Goal: Communication & Community: Participate in discussion

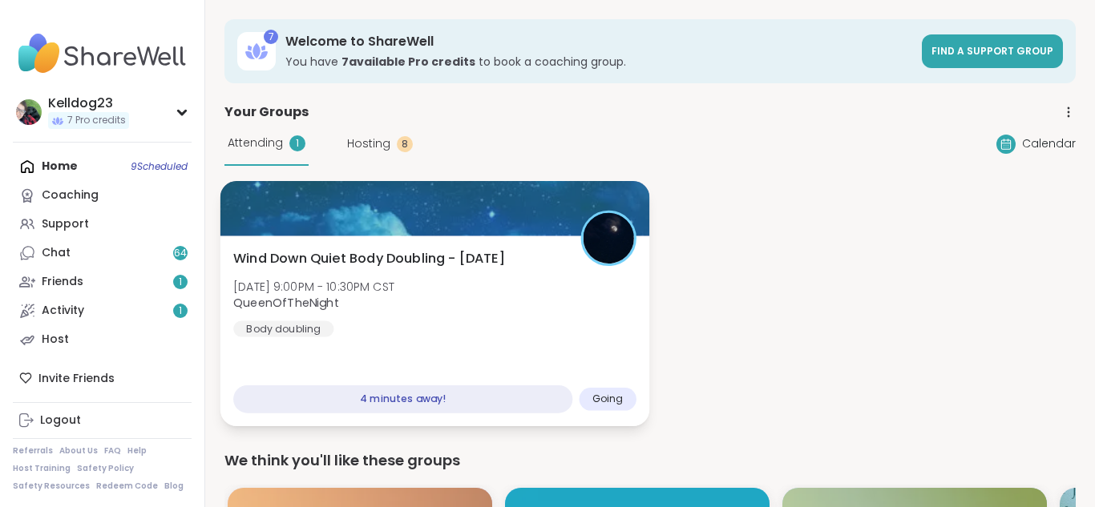
click at [378, 275] on div "Wind Down Quiet Body Doubling - [DATE] [DATE] 9:00PM - 10:30PM CST QueenOfTheNi…" at bounding box center [434, 293] width 403 height 88
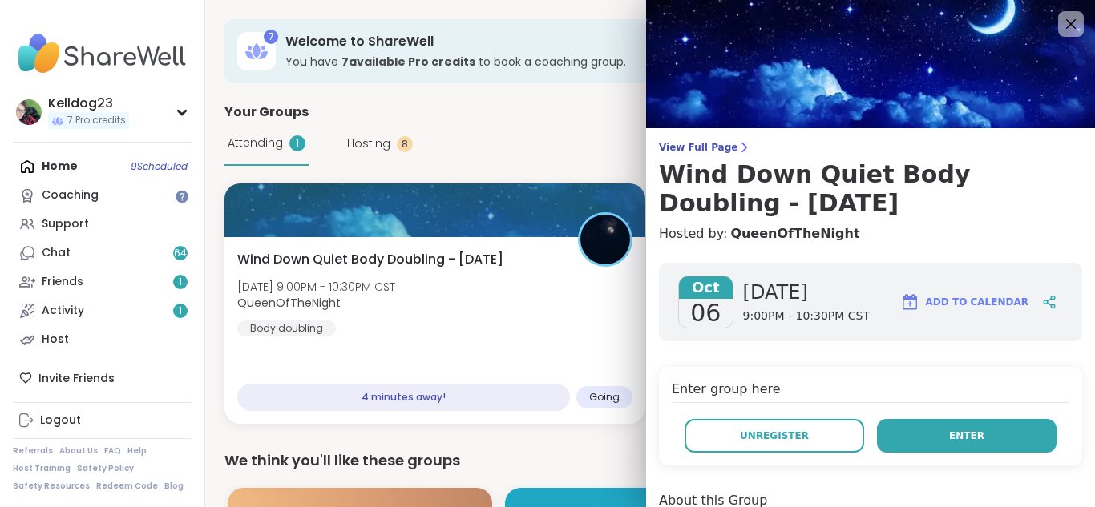
click at [930, 430] on button "Enter" at bounding box center [967, 436] width 180 height 34
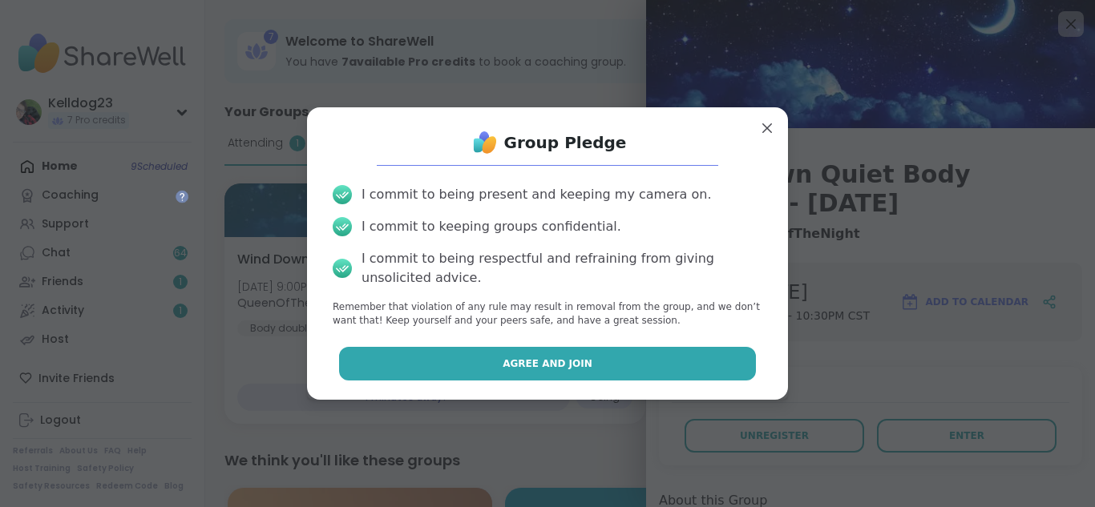
click at [373, 357] on button "Agree and Join" at bounding box center [548, 364] width 418 height 34
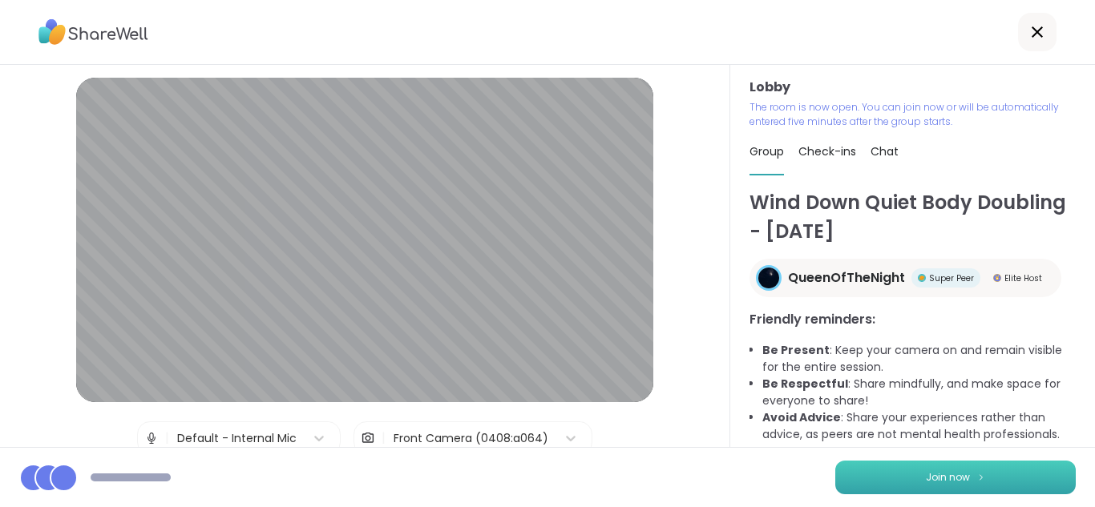
click at [1015, 476] on button "Join now" at bounding box center [955, 478] width 240 height 34
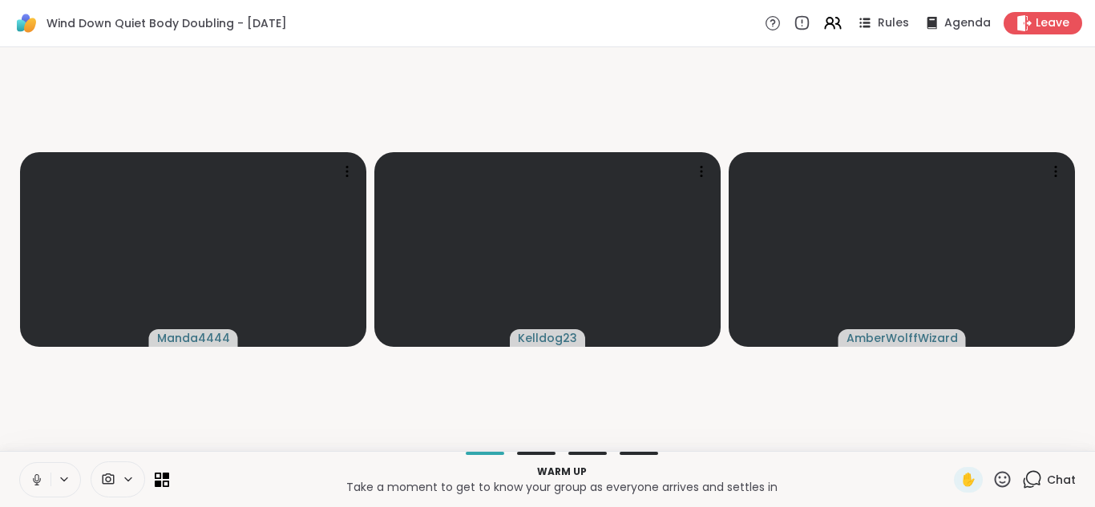
click at [41, 476] on icon at bounding box center [37, 480] width 14 height 14
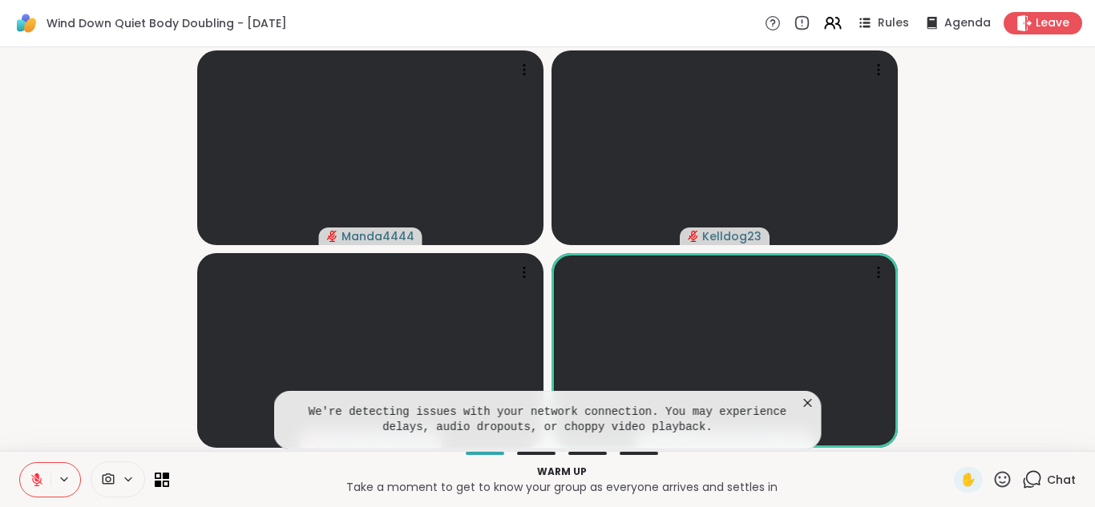
click at [805, 397] on icon at bounding box center [808, 403] width 16 height 16
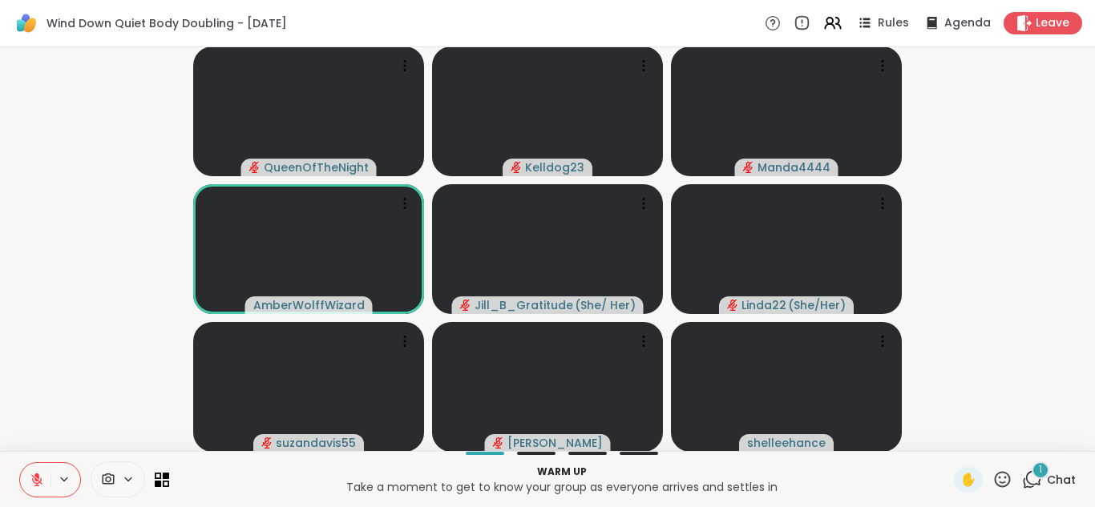
click at [24, 480] on button at bounding box center [35, 480] width 30 height 34
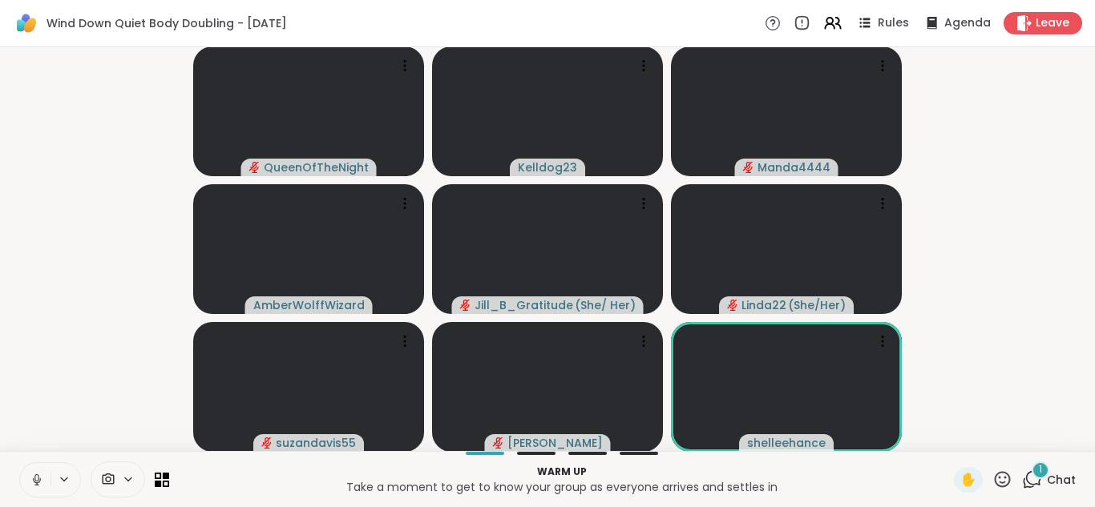
click at [1035, 472] on div "1" at bounding box center [1040, 471] width 18 height 18
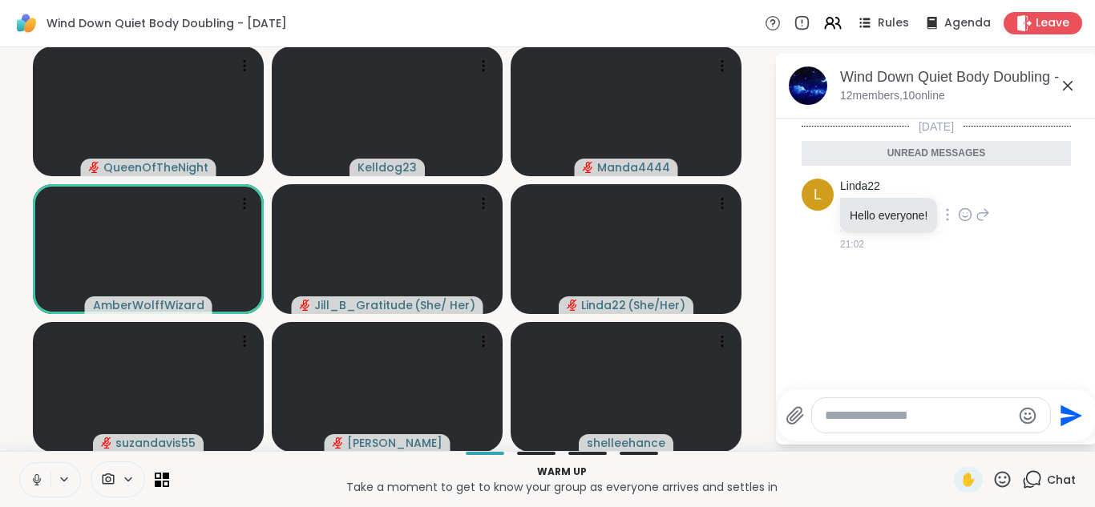
click at [965, 218] on icon at bounding box center [965, 215] width 14 height 16
click at [926, 193] on div "Select Reaction: Thumbs up" at bounding box center [929, 189] width 14 height 14
click at [833, 412] on textarea "Type your message" at bounding box center [918, 416] width 187 height 16
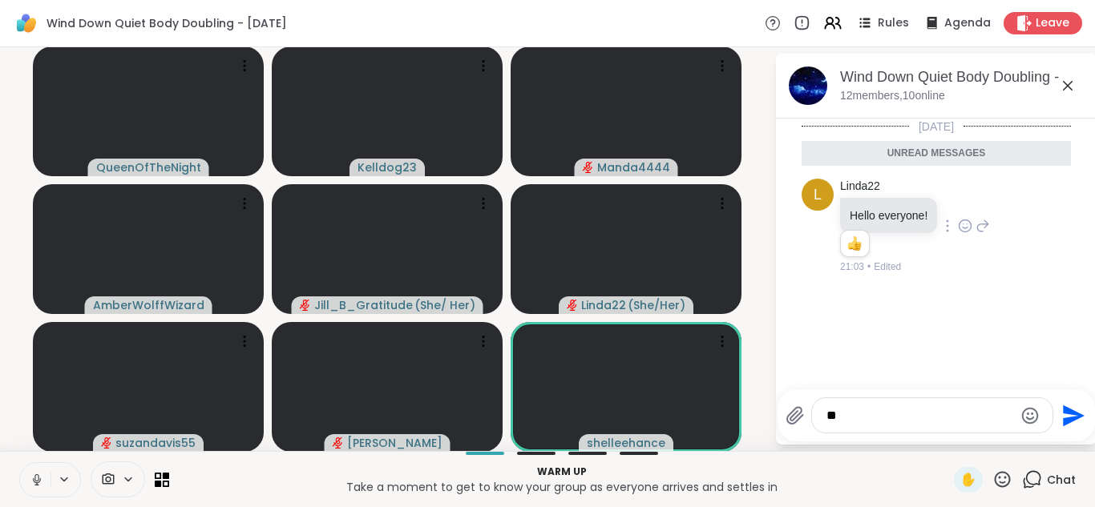
type textarea "*"
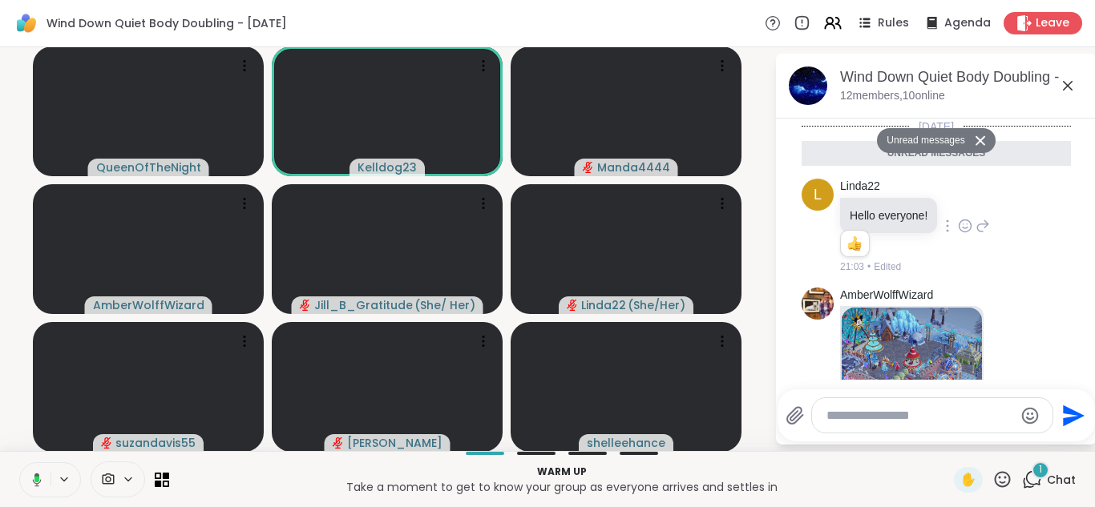
scroll to position [143, 0]
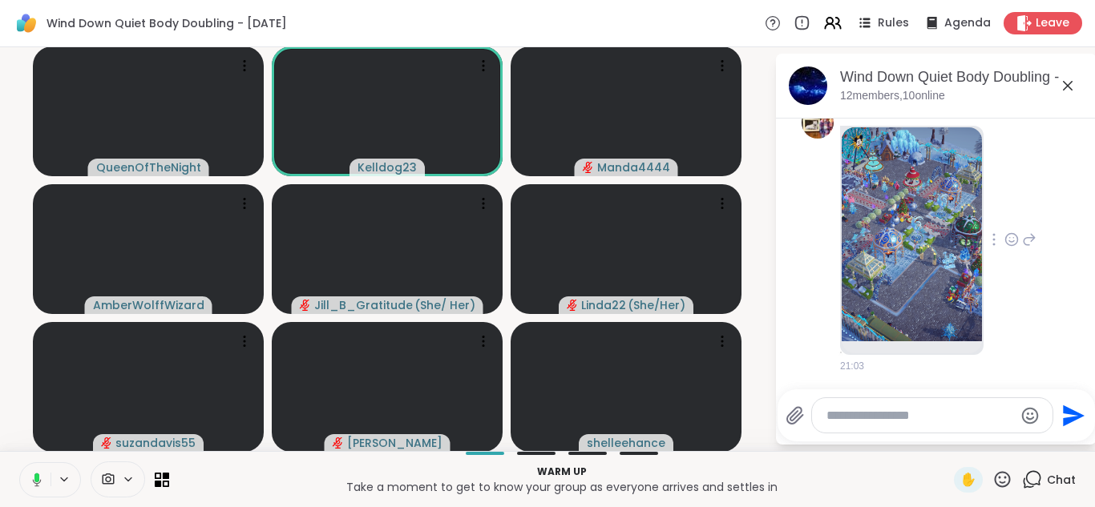
click at [924, 292] on img at bounding box center [911, 234] width 140 height 215
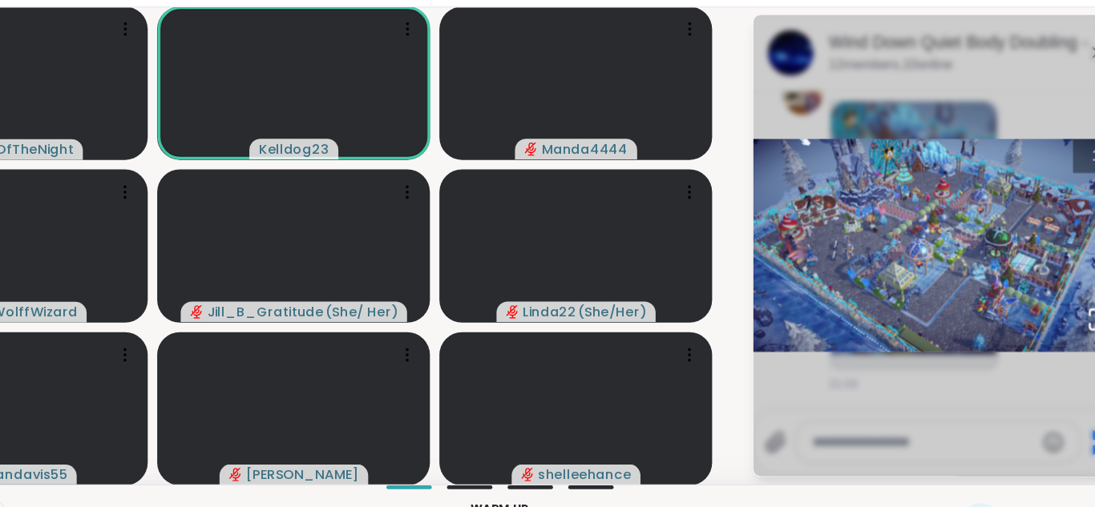
scroll to position [423, 0]
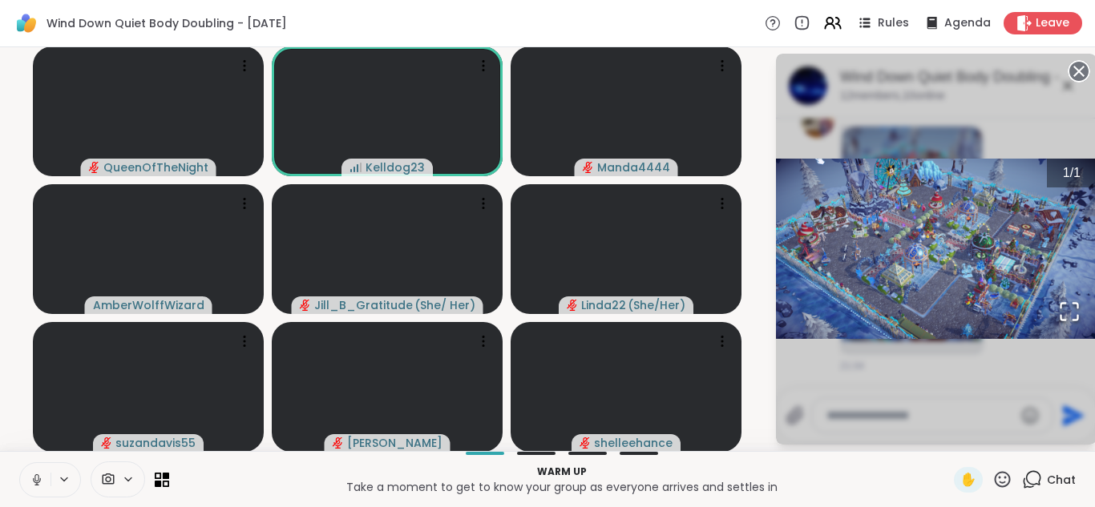
click at [1081, 62] on icon at bounding box center [1078, 71] width 22 height 22
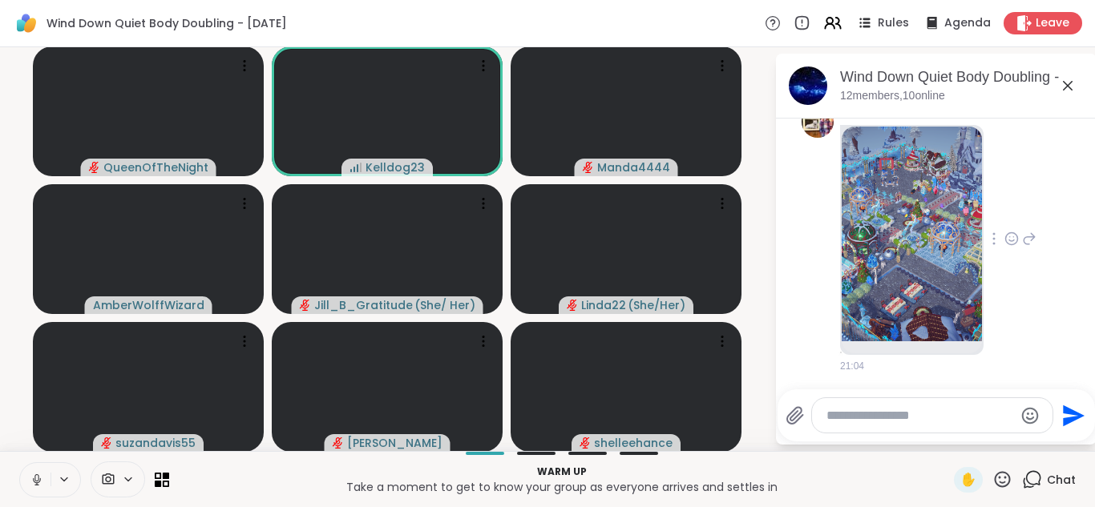
click at [1011, 237] on icon at bounding box center [1011, 239] width 14 height 16
click at [981, 218] on div "Select Reaction: Thumbs up" at bounding box center [976, 213] width 14 height 14
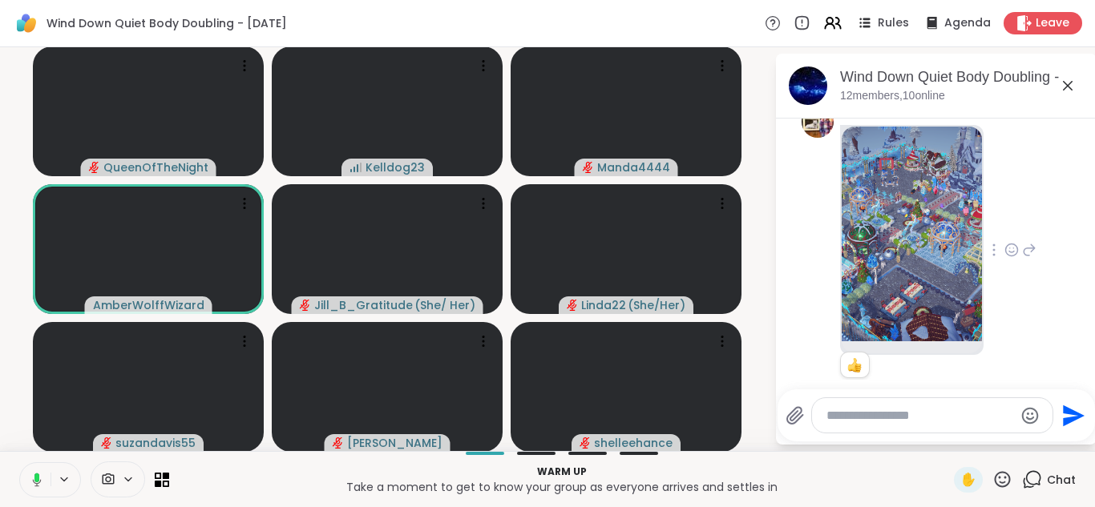
scroll to position [446, 0]
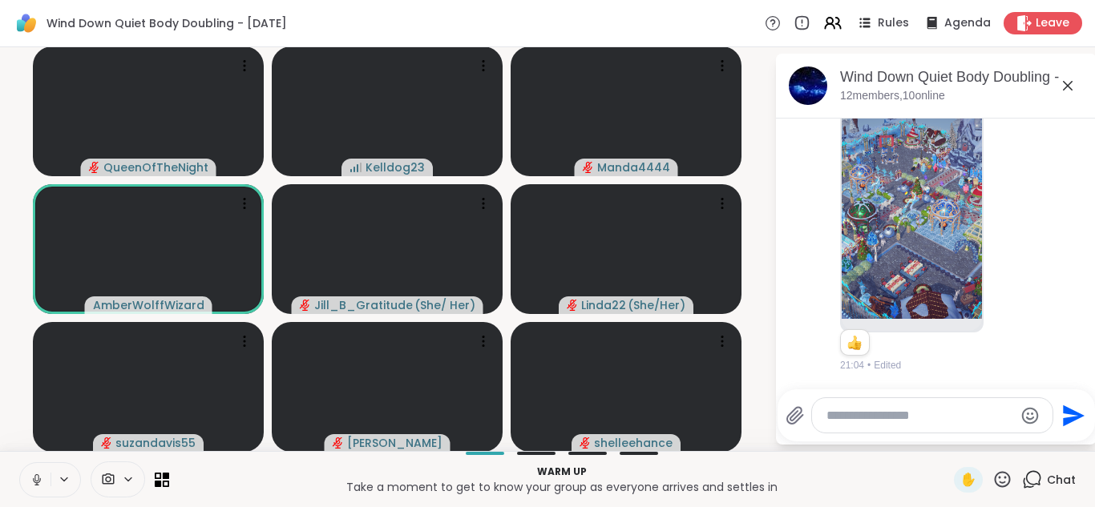
click at [1068, 87] on icon at bounding box center [1068, 86] width 10 height 10
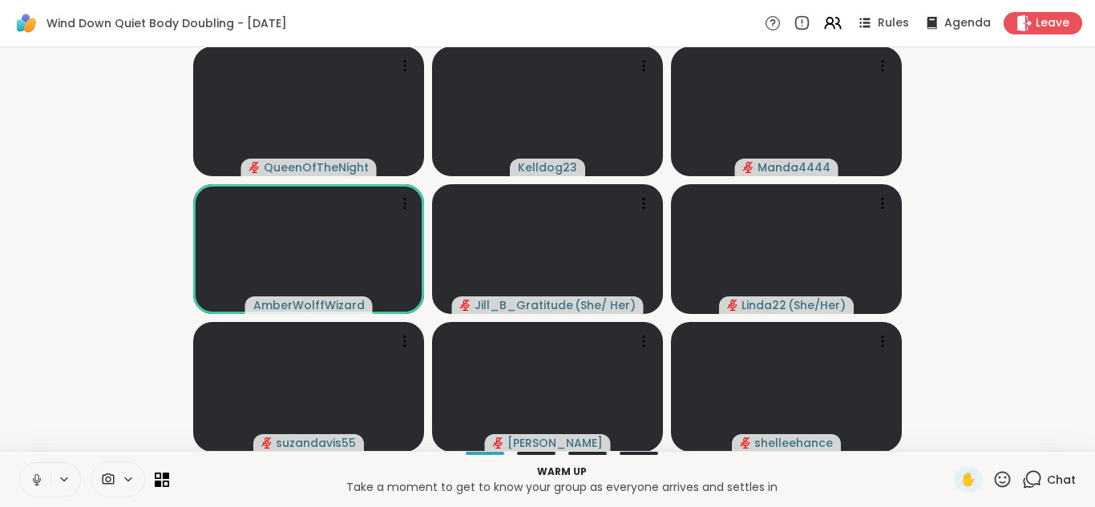
click at [1035, 468] on div "Chat" at bounding box center [1049, 480] width 54 height 26
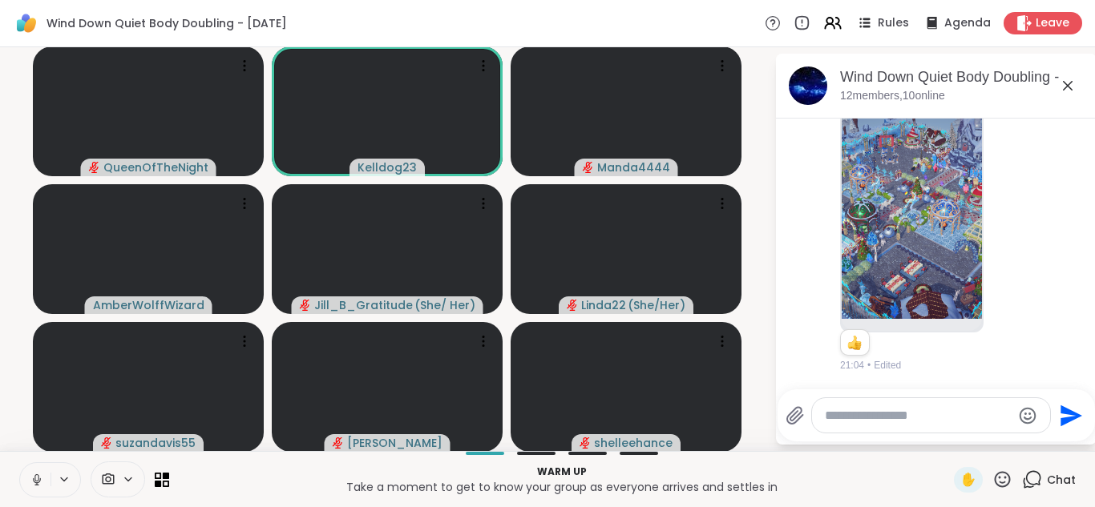
click at [1069, 83] on icon at bounding box center [1067, 85] width 19 height 19
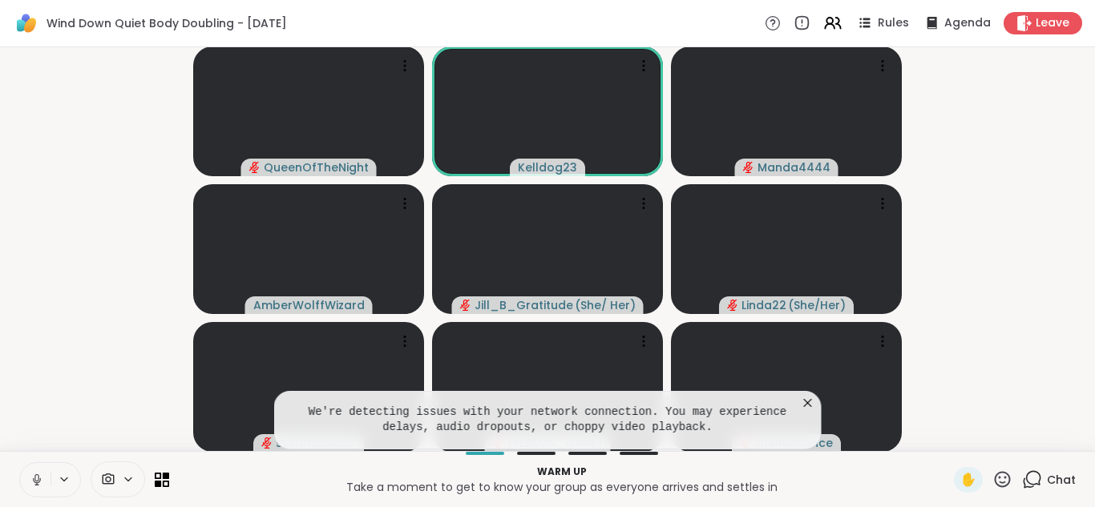
click at [802, 399] on icon at bounding box center [808, 403] width 16 height 16
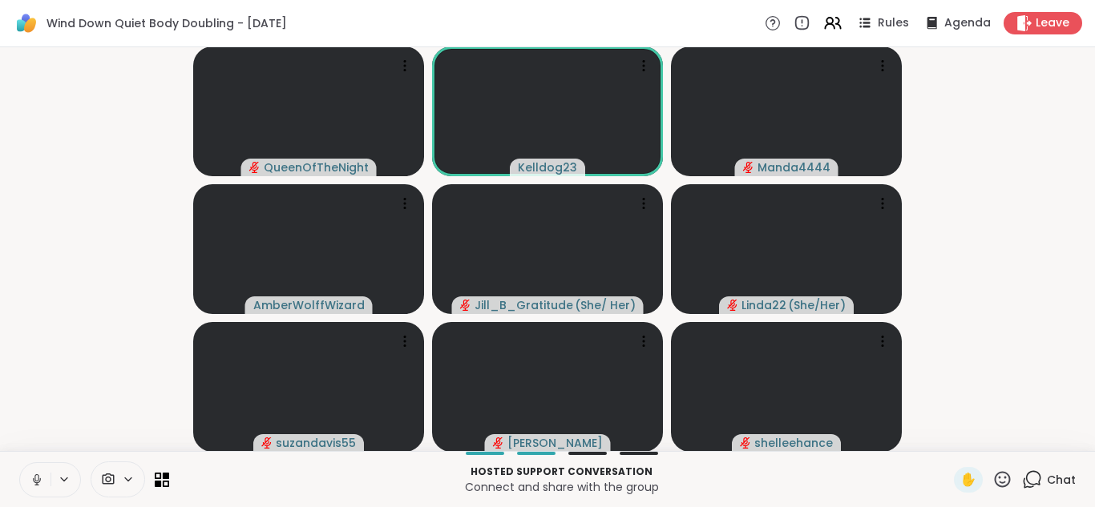
click at [1037, 474] on icon at bounding box center [1032, 480] width 20 height 20
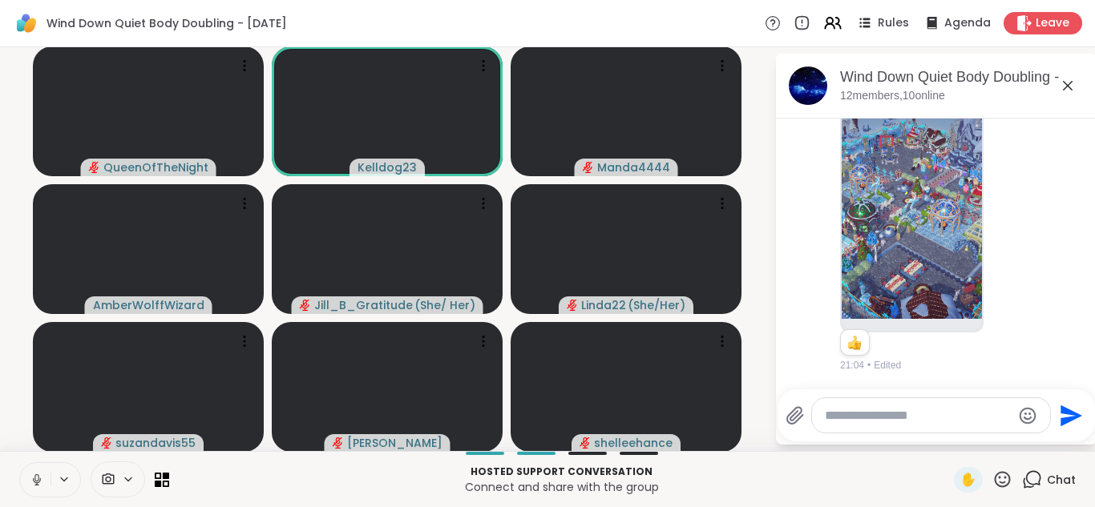
click at [881, 415] on textarea "Type your message" at bounding box center [918, 416] width 187 height 16
type textarea "*"
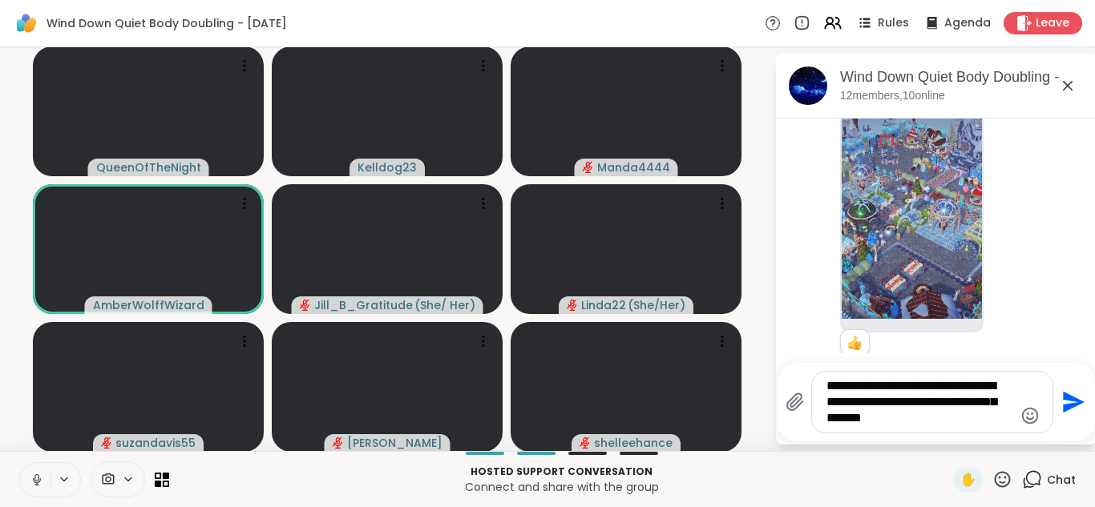
type textarea "**********"
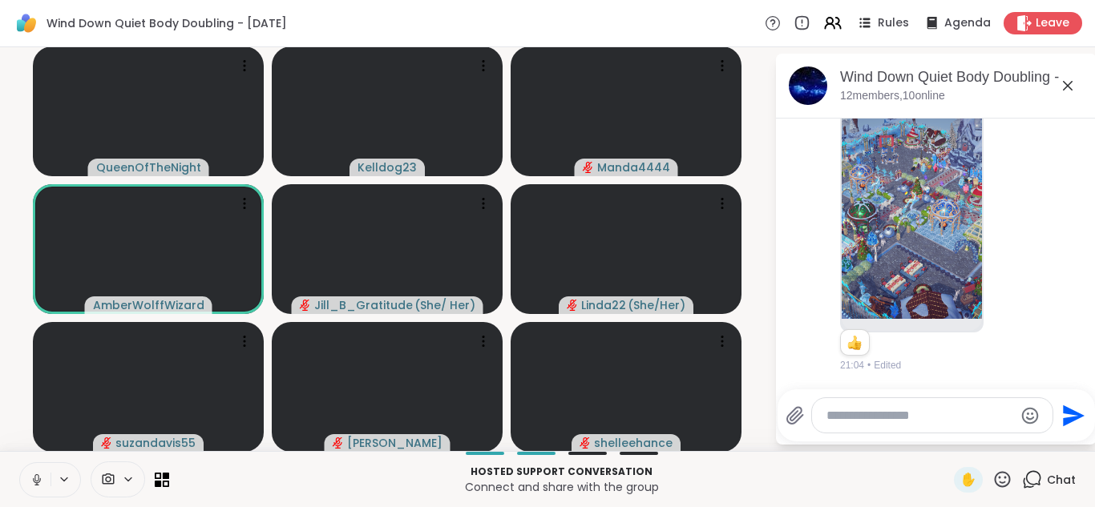
scroll to position [579, 0]
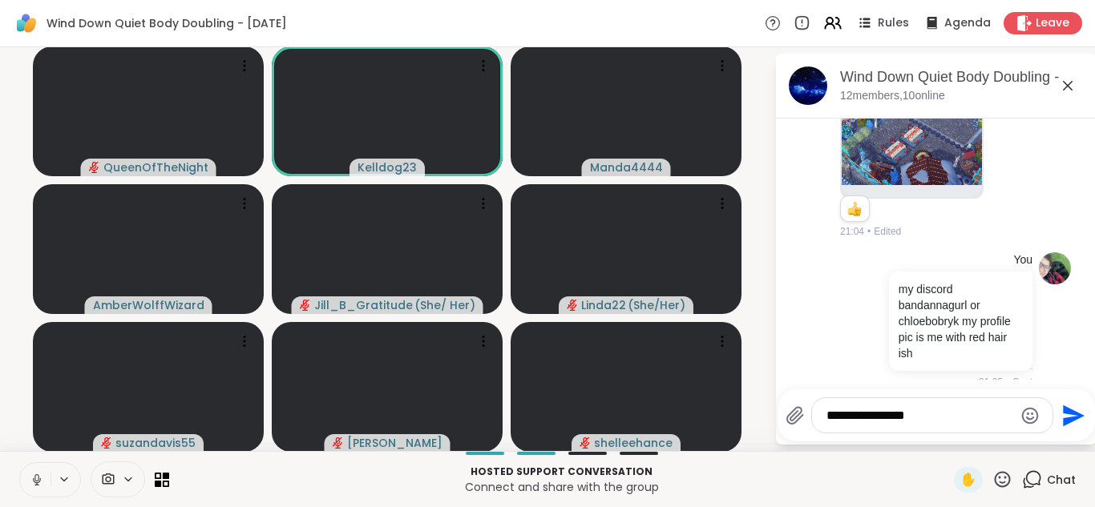
type textarea "**********"
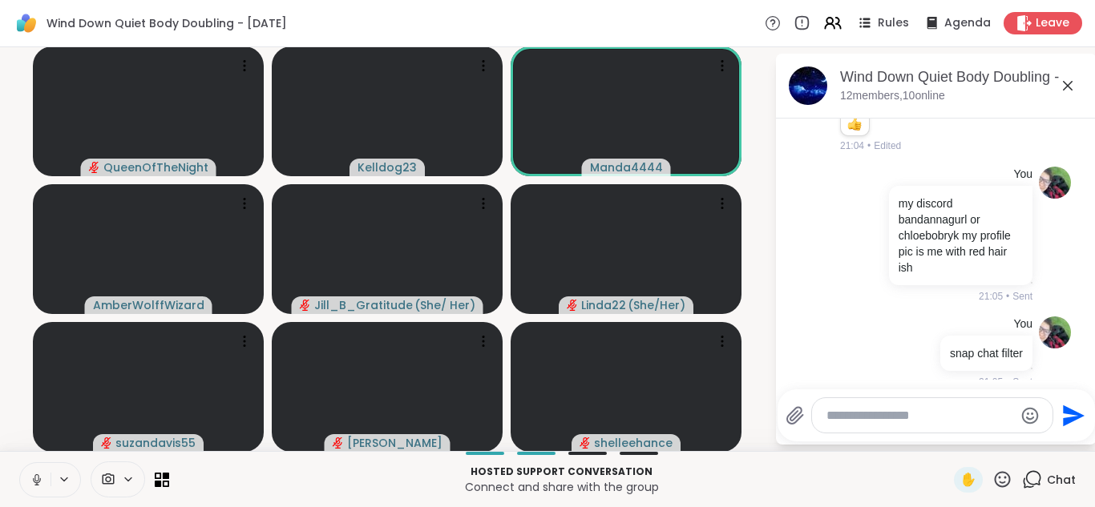
click at [1065, 83] on icon at bounding box center [1068, 86] width 10 height 10
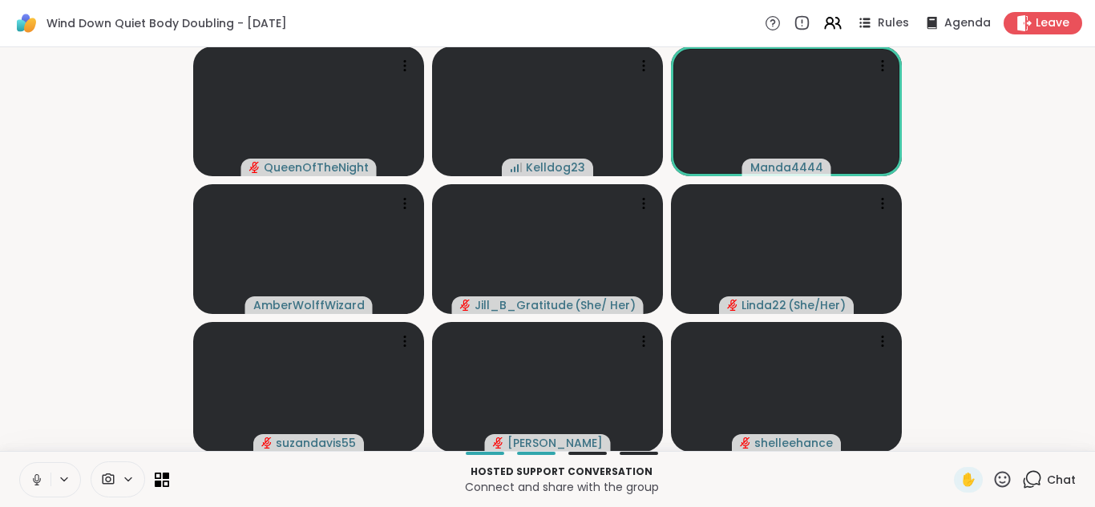
click at [28, 480] on button at bounding box center [35, 480] width 30 height 34
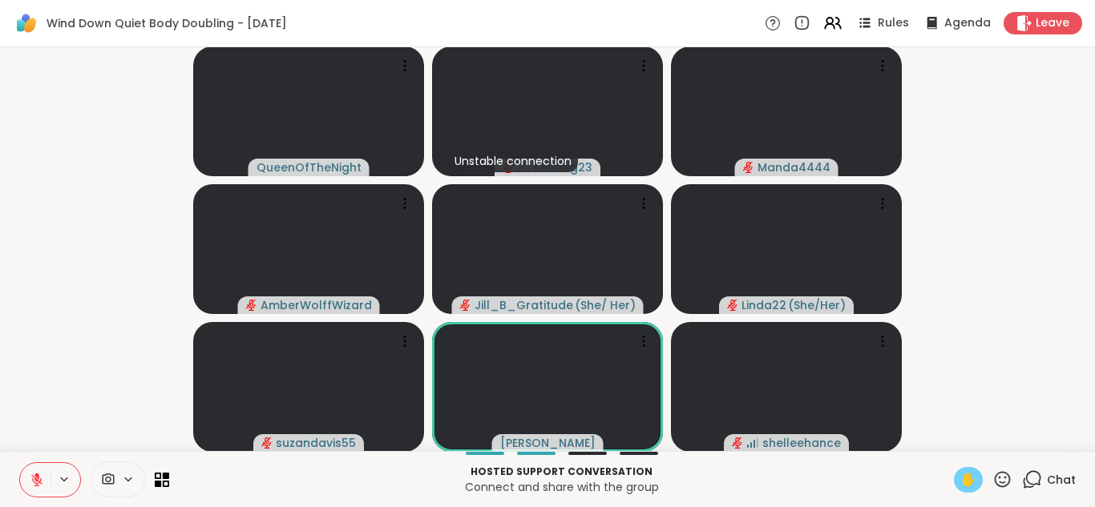
click at [966, 470] on span "✋" at bounding box center [968, 479] width 16 height 19
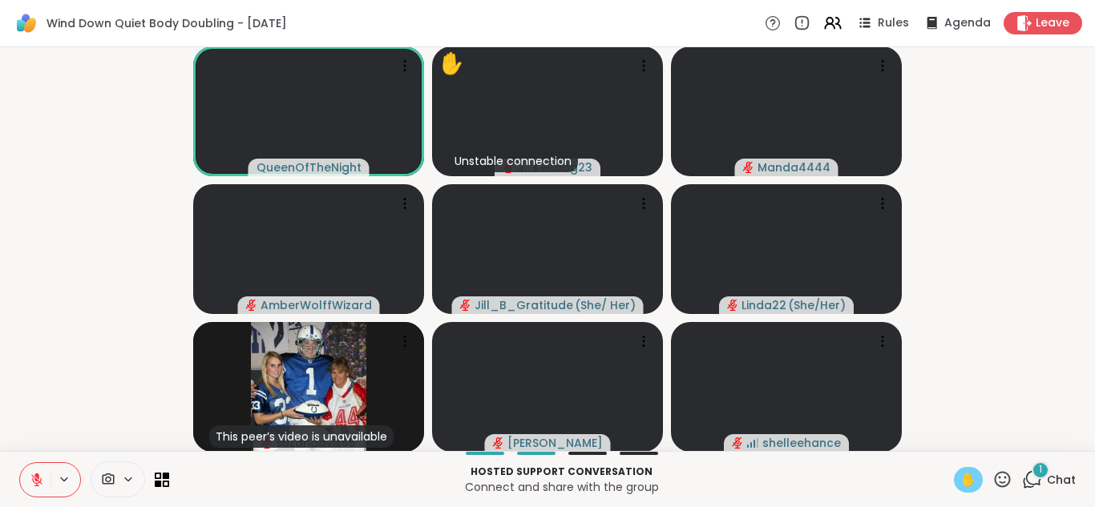
click at [22, 468] on button at bounding box center [35, 480] width 30 height 34
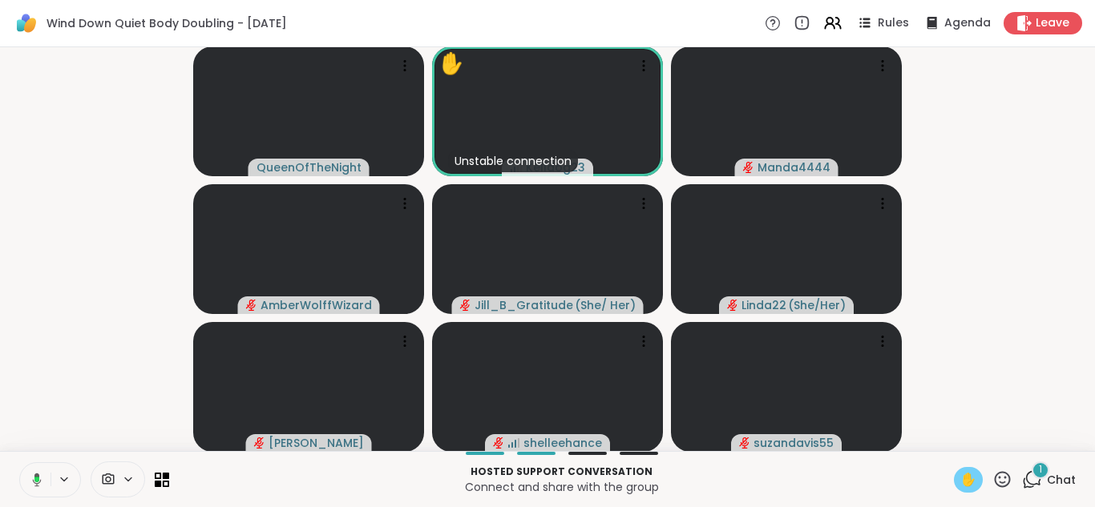
click at [980, 478] on div "✋" at bounding box center [968, 480] width 29 height 26
click at [23, 476] on button at bounding box center [34, 480] width 33 height 34
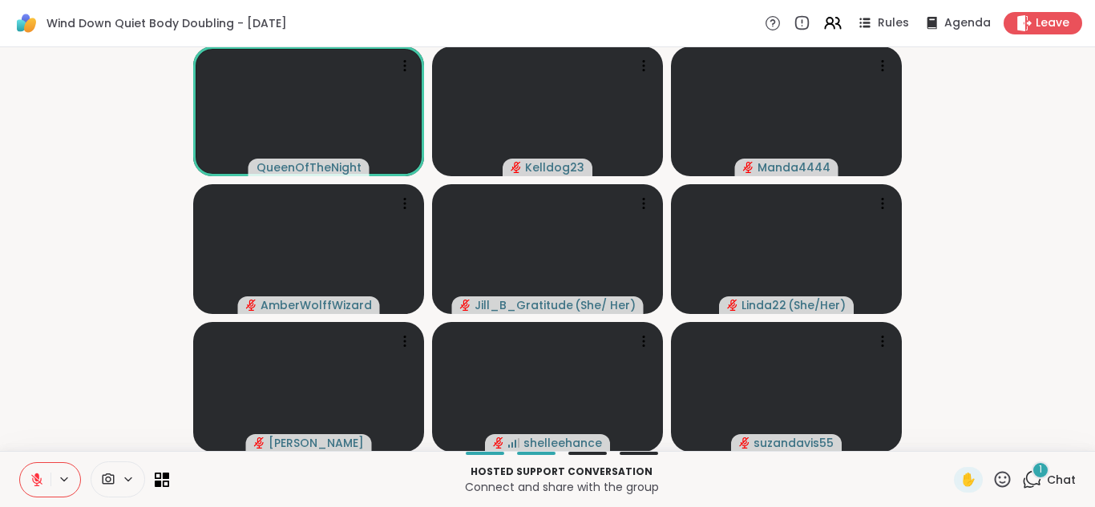
click at [1039, 477] on div "1" at bounding box center [1040, 471] width 18 height 18
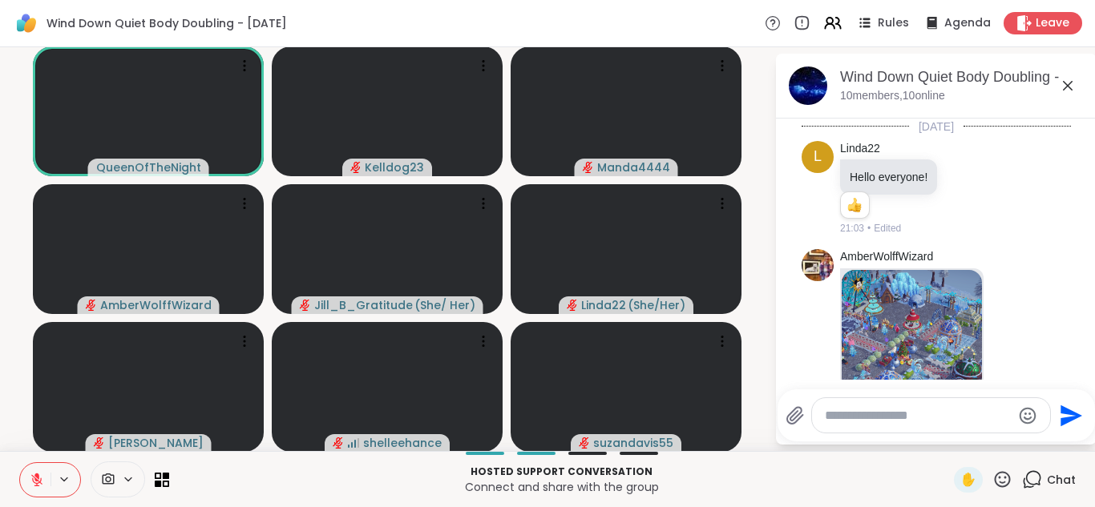
scroll to position [914, 0]
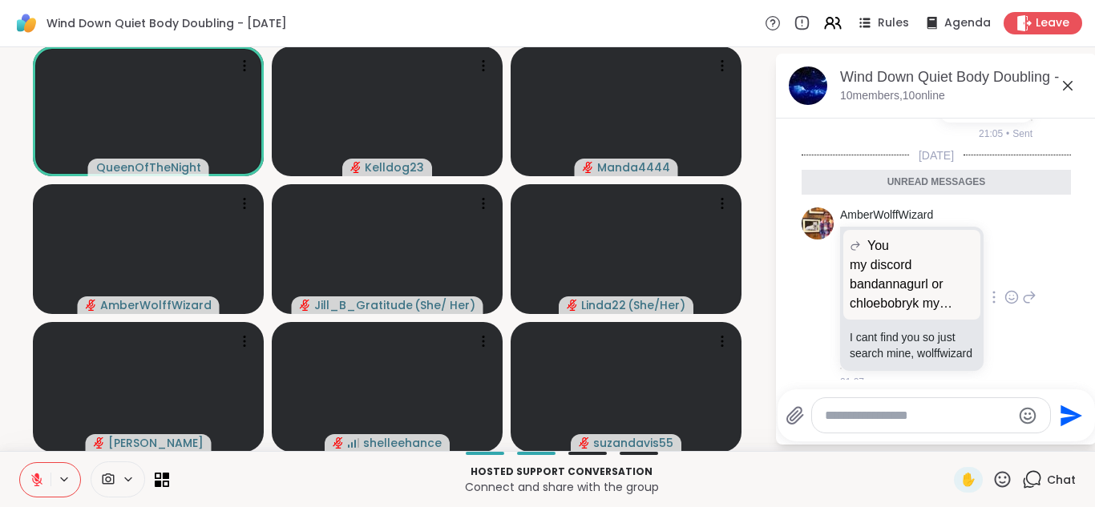
click at [1011, 289] on icon at bounding box center [1011, 297] width 14 height 16
click at [882, 264] on div "Select Reaction: Heart" at bounding box center [884, 271] width 14 height 14
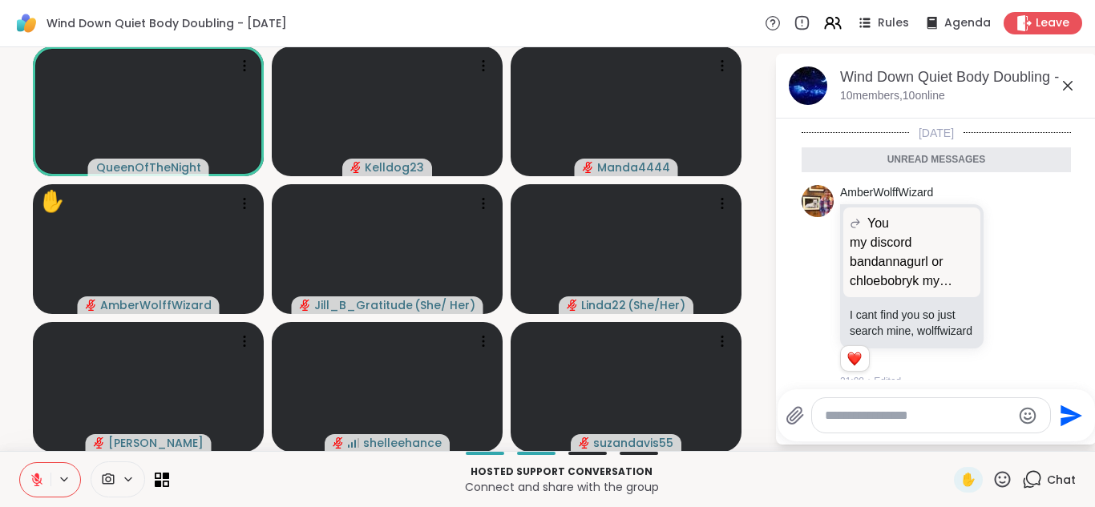
click at [1032, 277] on icon at bounding box center [1029, 286] width 14 height 19
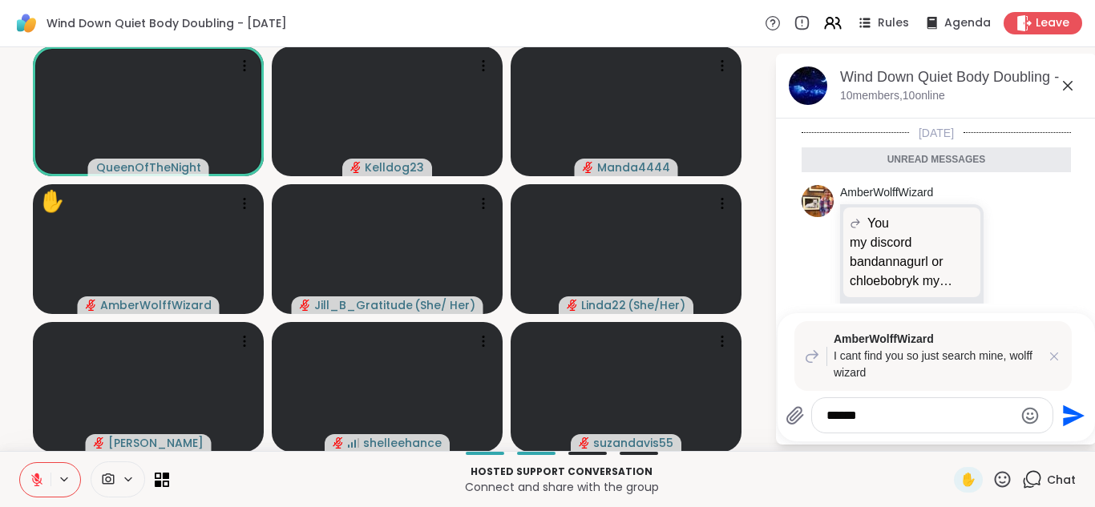
type textarea "******"
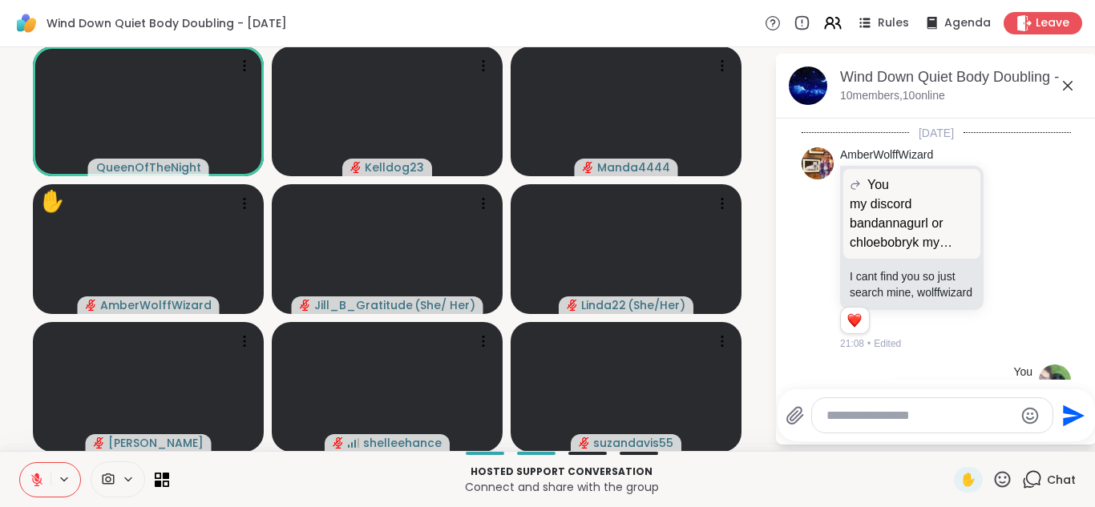
scroll to position [1076, 0]
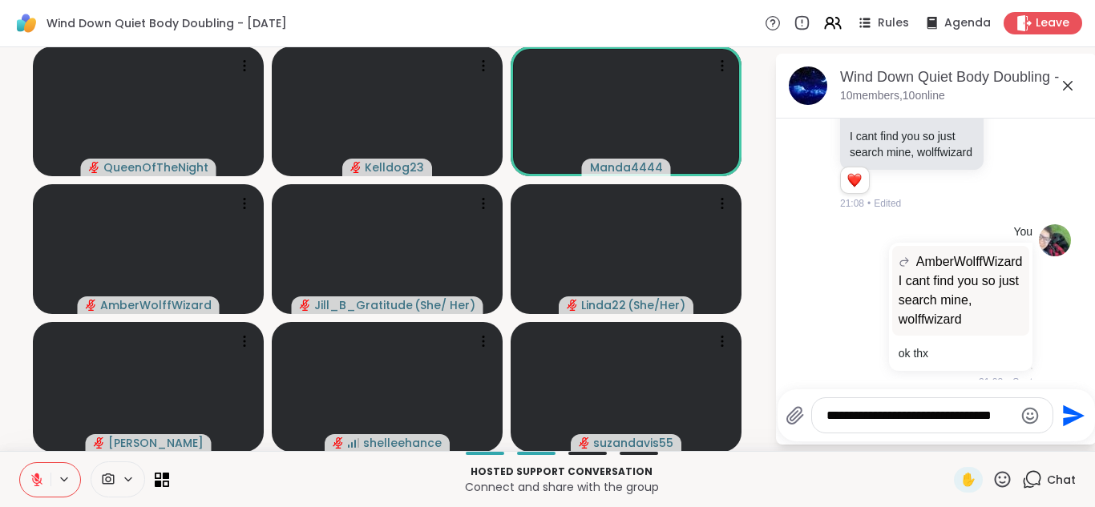
type textarea "**********"
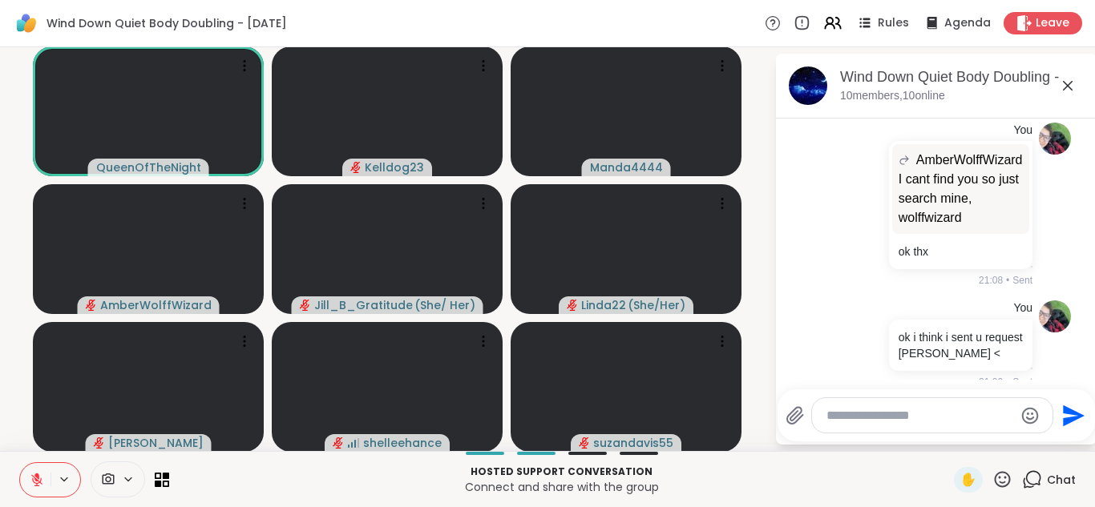
click at [1070, 86] on icon at bounding box center [1067, 85] width 19 height 19
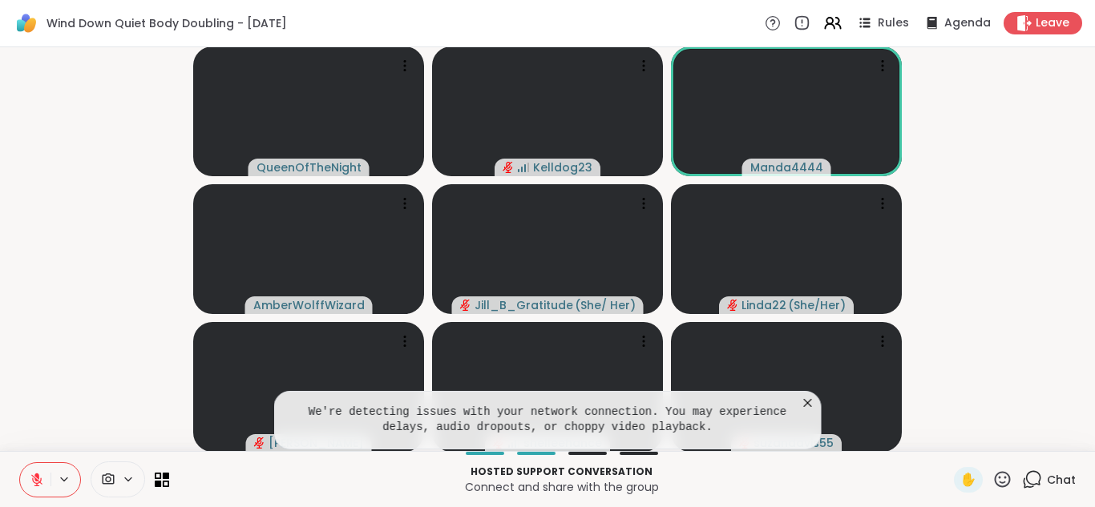
click at [807, 402] on icon at bounding box center [808, 403] width 16 height 16
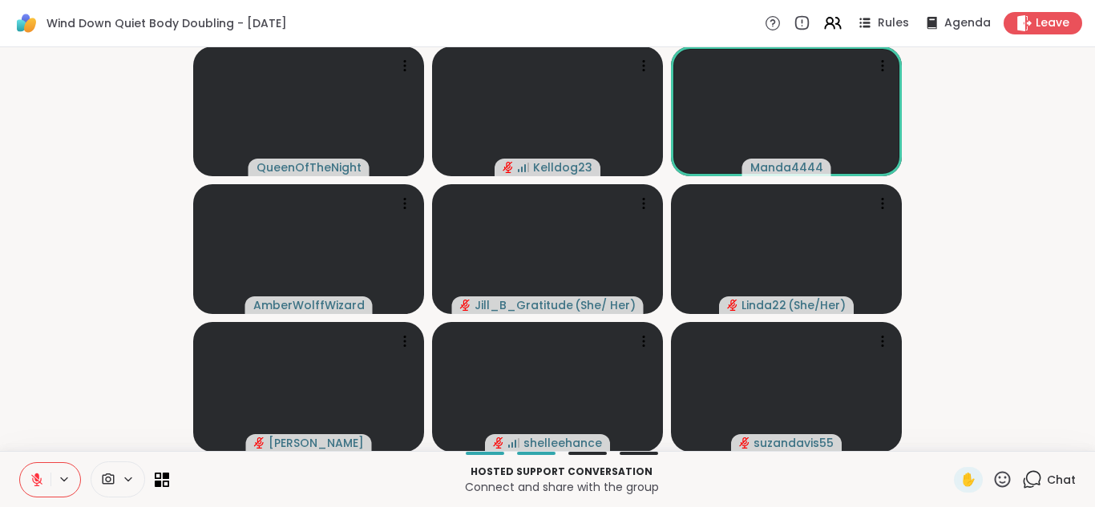
click at [1027, 474] on icon at bounding box center [1032, 480] width 20 height 20
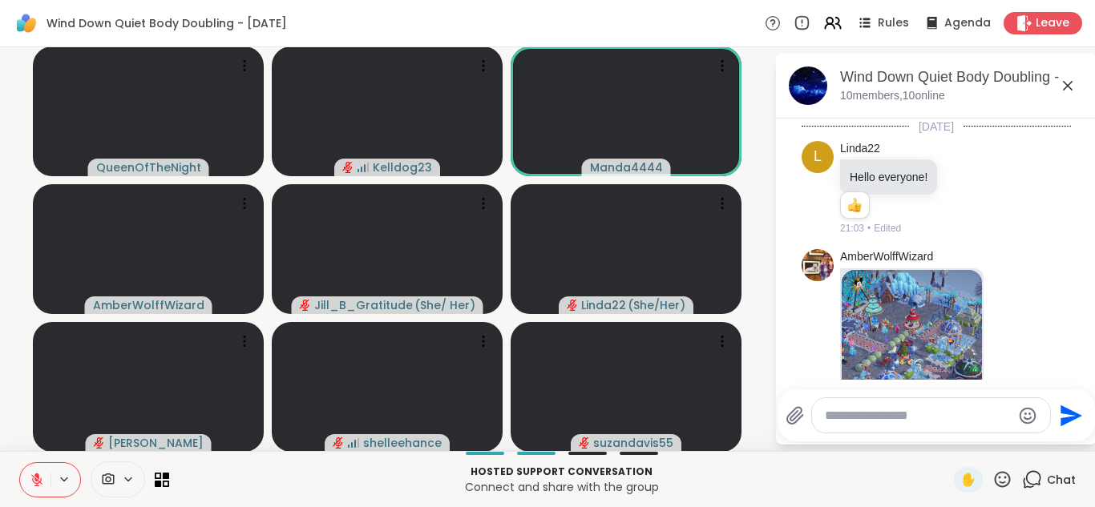
scroll to position [1162, 0]
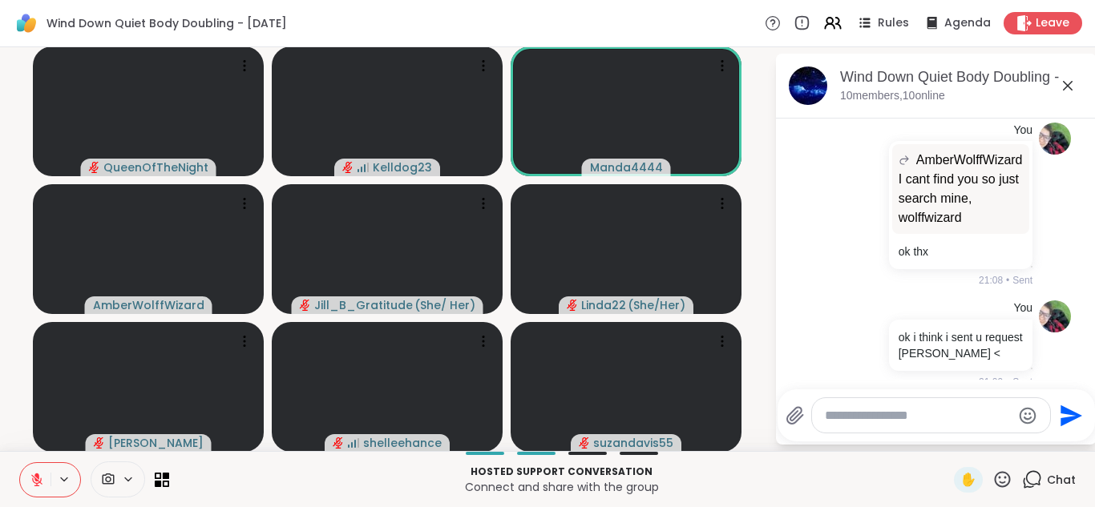
click at [862, 424] on div at bounding box center [931, 415] width 238 height 34
click at [855, 414] on textarea "Type your message" at bounding box center [918, 416] width 187 height 16
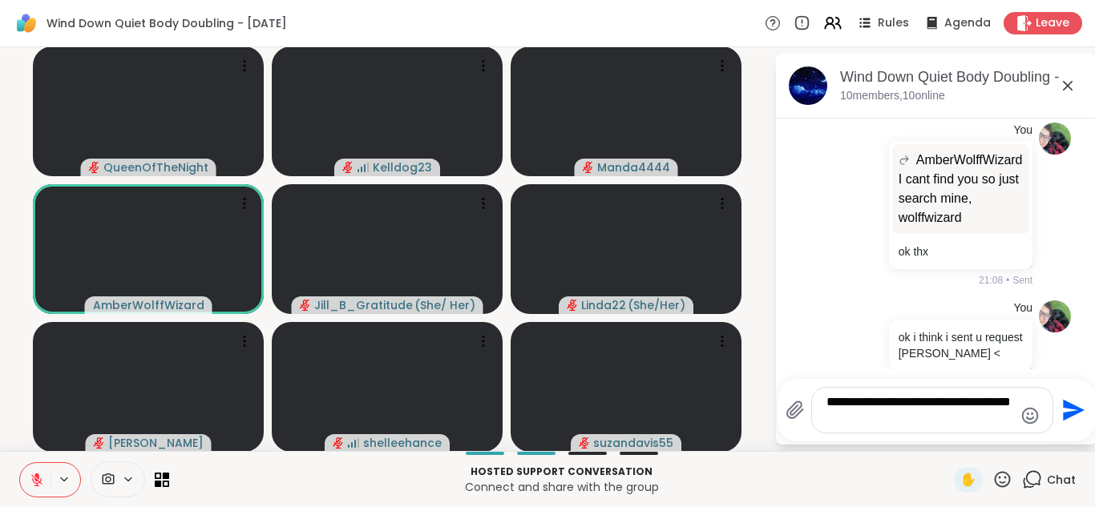
type textarea "**********"
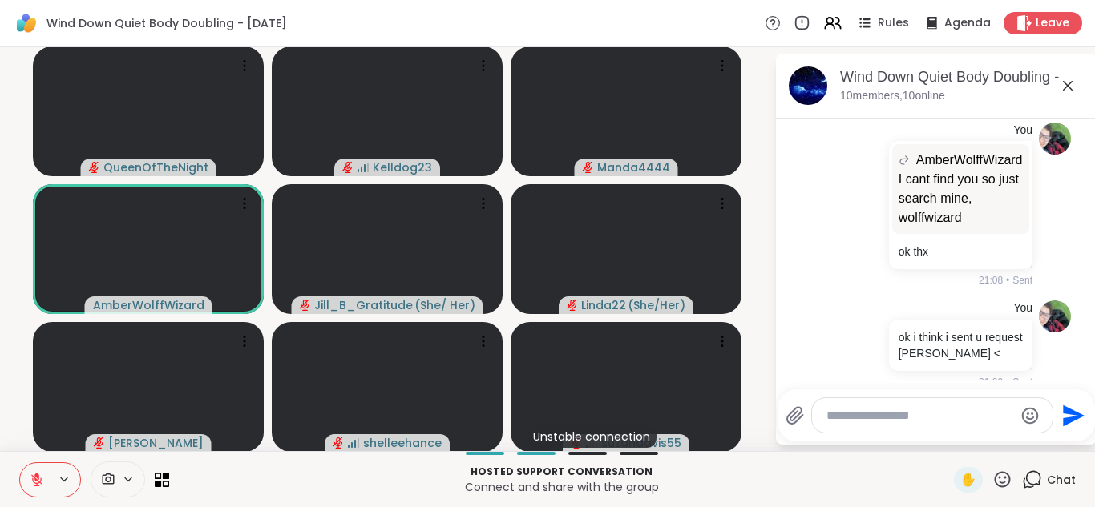
scroll to position [1264, 0]
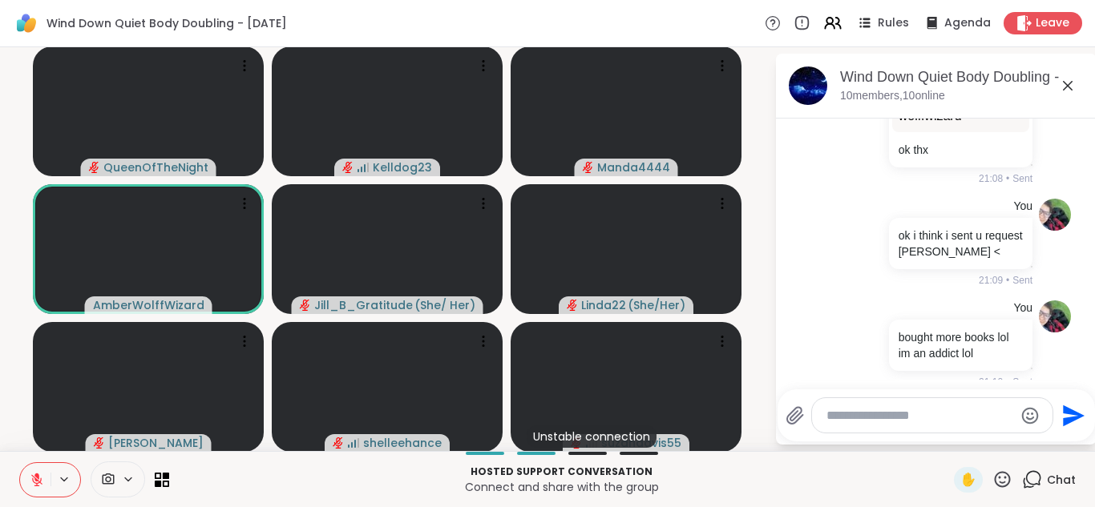
click at [1069, 84] on icon at bounding box center [1068, 86] width 10 height 10
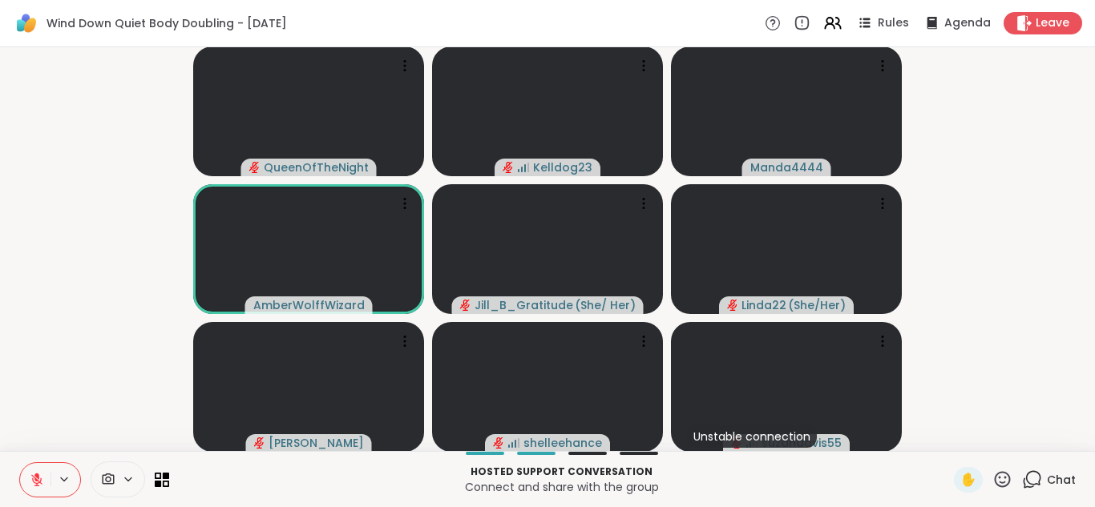
click at [1033, 486] on icon at bounding box center [1028, 483] width 10 height 10
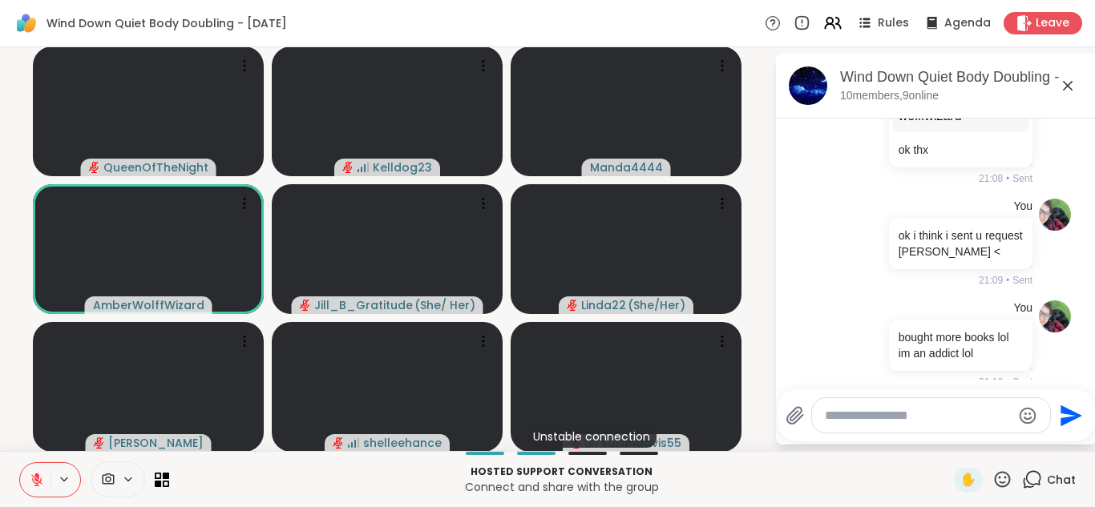
click at [846, 408] on textarea "Type your message" at bounding box center [918, 416] width 187 height 16
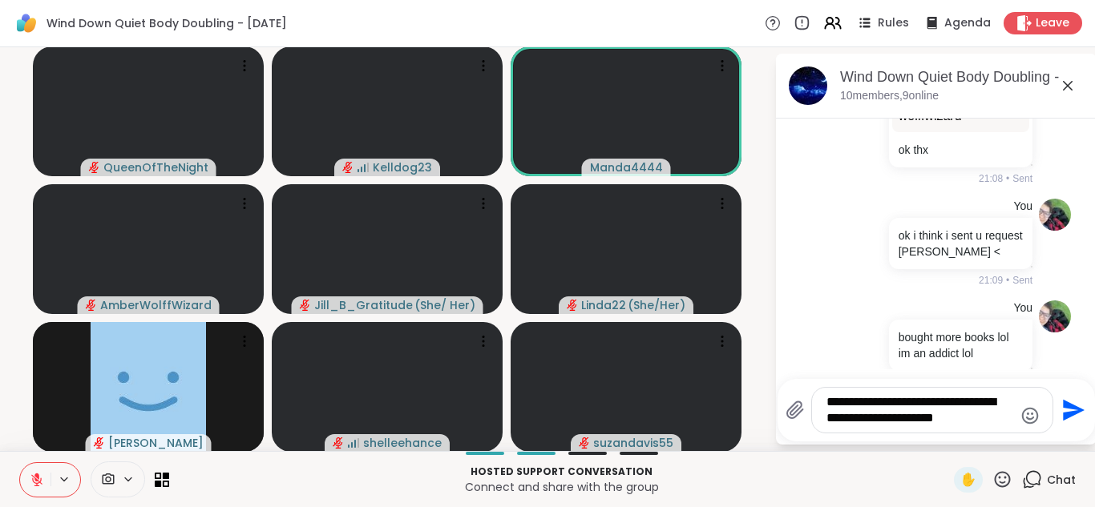
type textarea "**********"
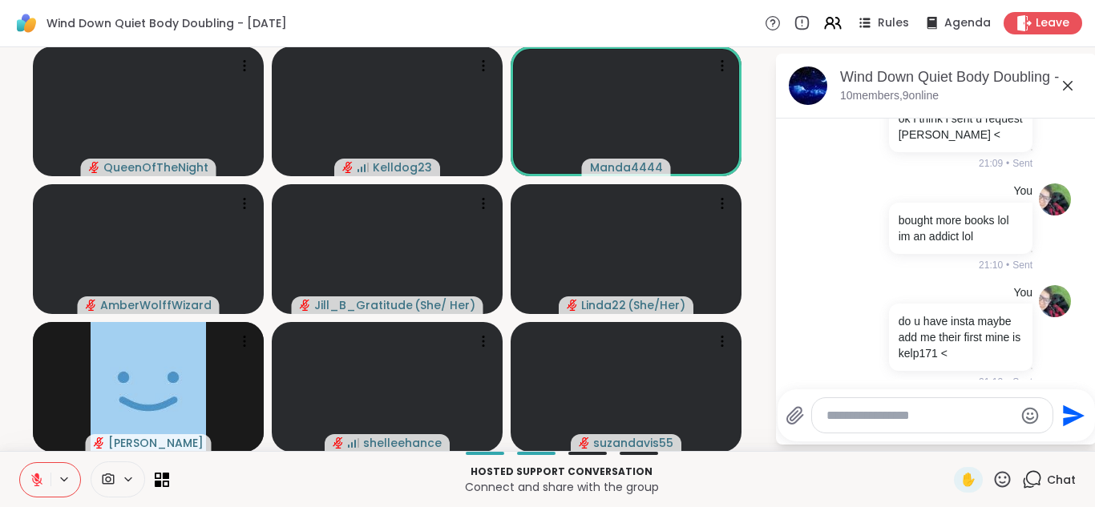
click at [1066, 80] on icon at bounding box center [1067, 85] width 19 height 19
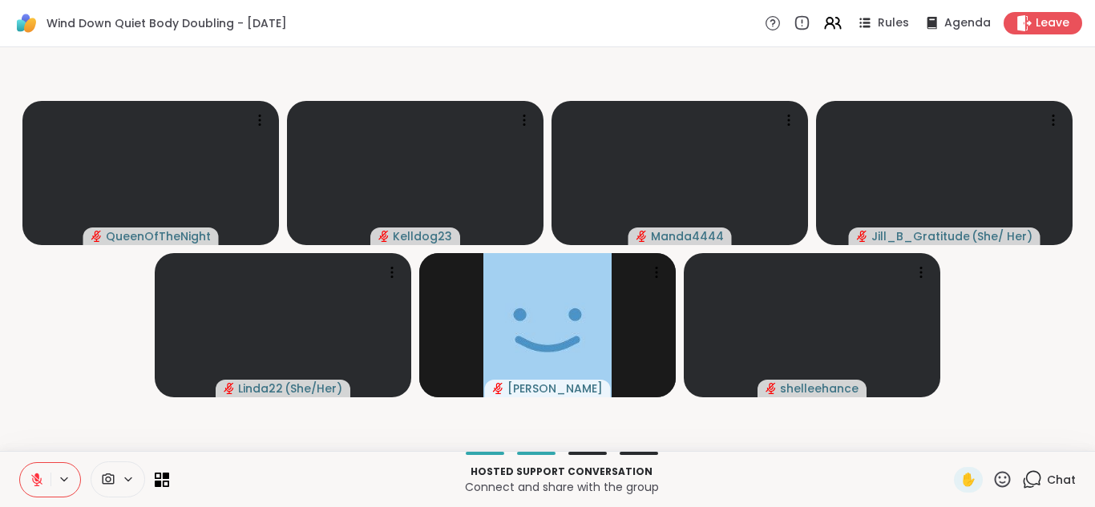
click at [1031, 478] on icon at bounding box center [1032, 480] width 20 height 20
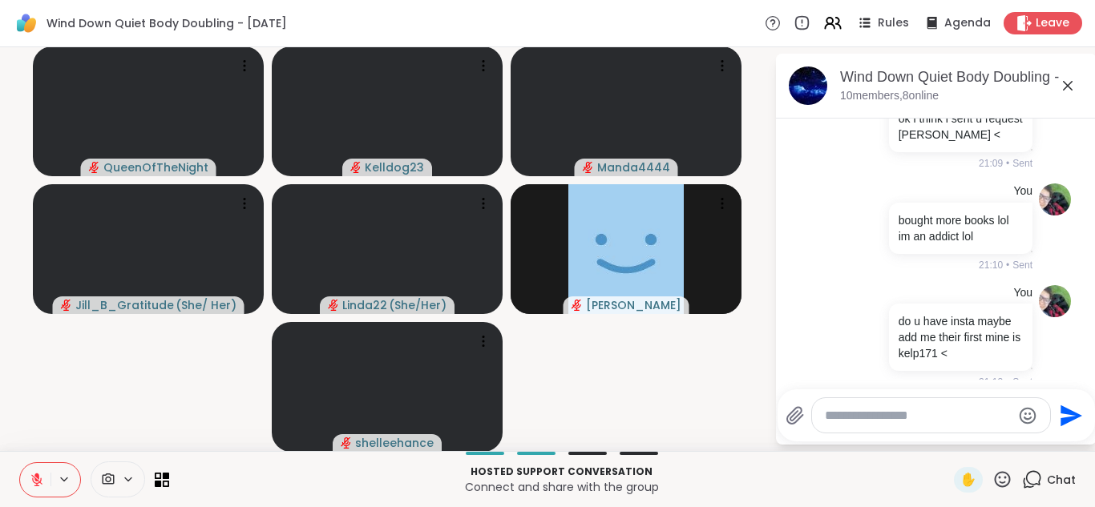
click at [860, 415] on textarea "Type your message" at bounding box center [918, 416] width 187 height 16
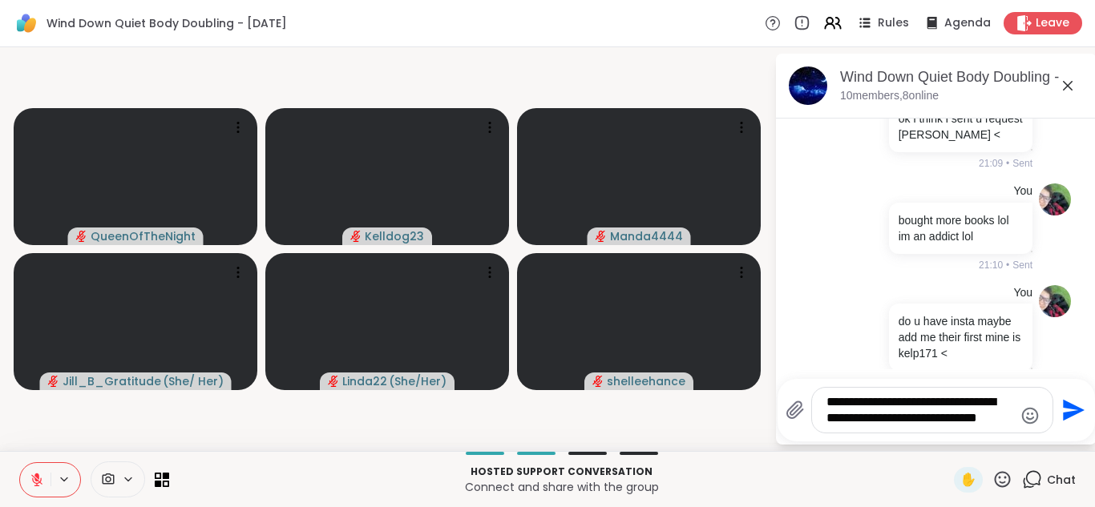
type textarea "**********"
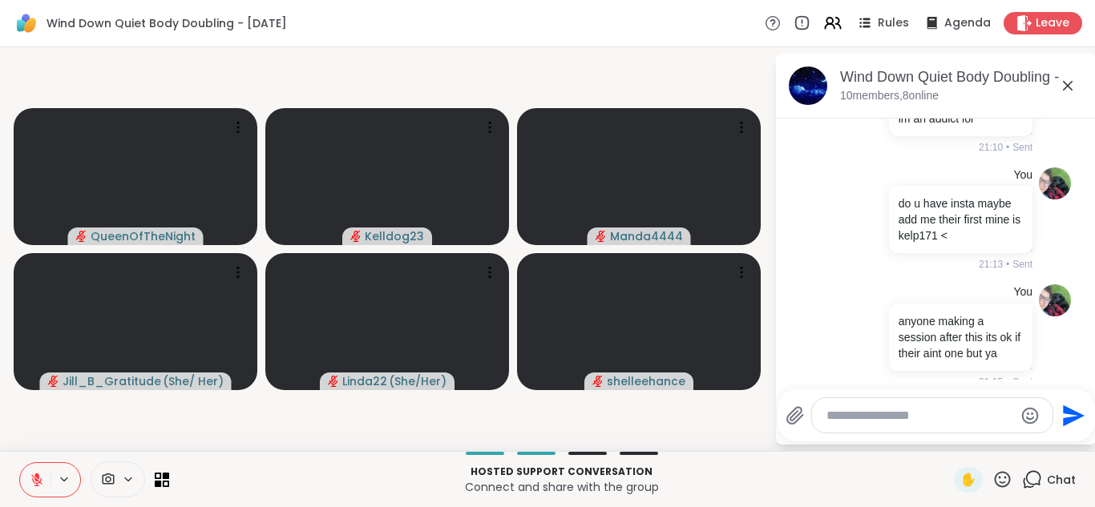
click at [1068, 91] on icon at bounding box center [1067, 85] width 19 height 19
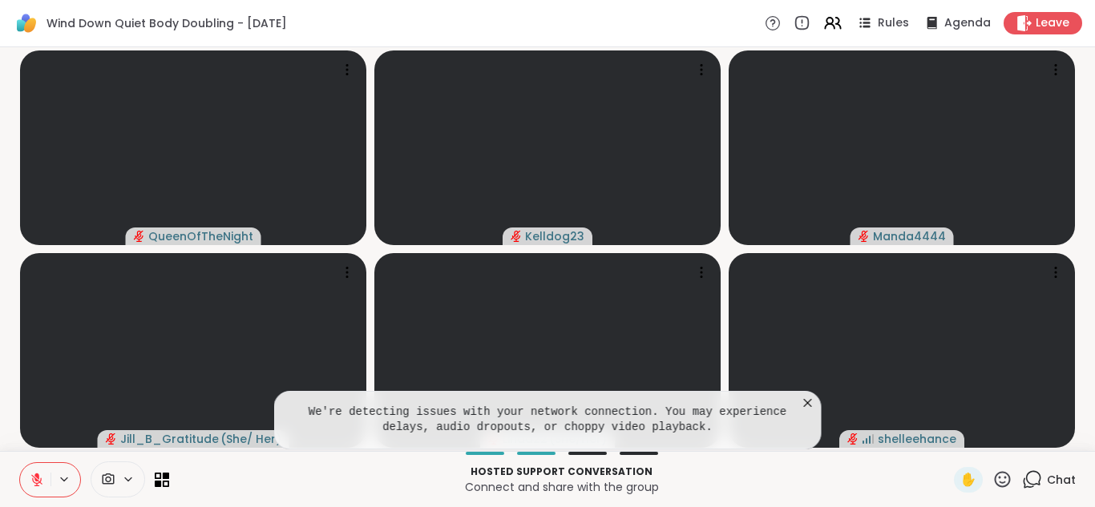
click at [809, 402] on icon at bounding box center [808, 403] width 16 height 16
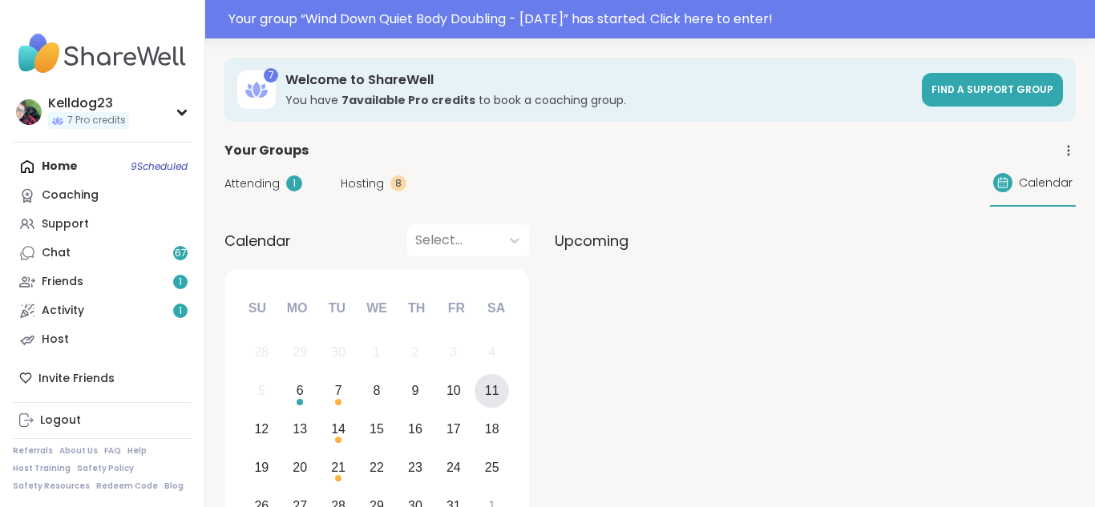
click at [87, 225] on link "Support" at bounding box center [102, 224] width 179 height 29
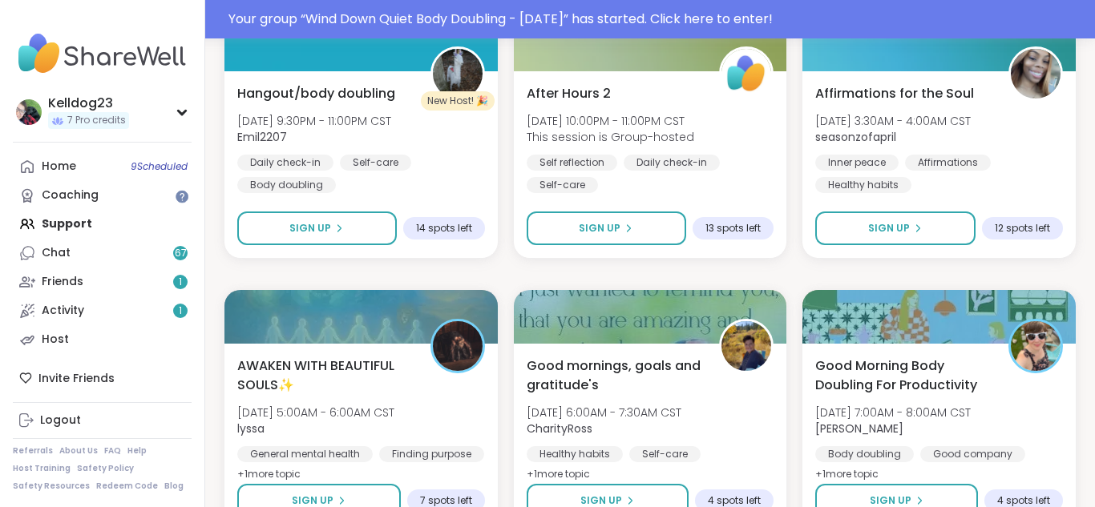
scroll to position [609, 0]
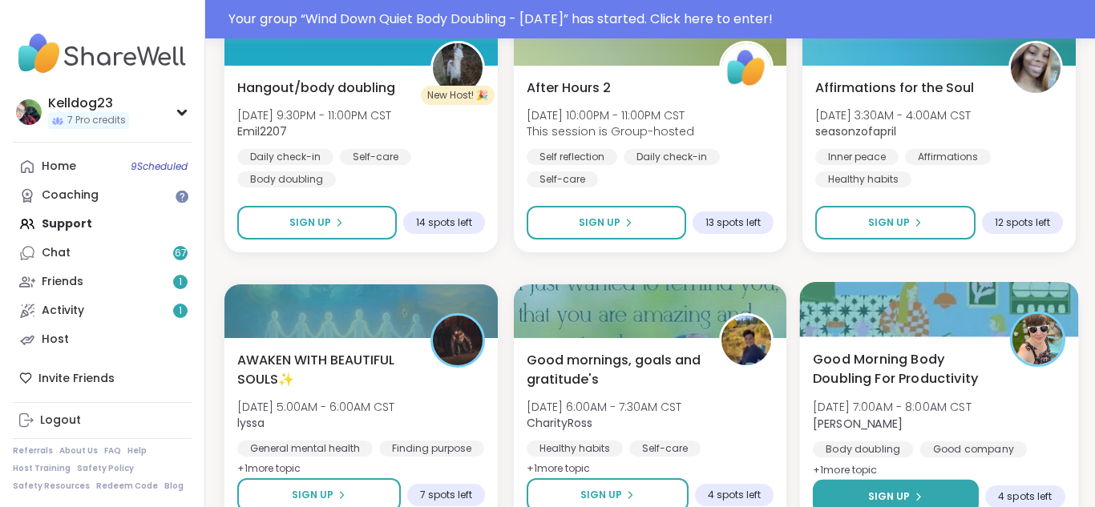
click at [943, 491] on button "Sign Up" at bounding box center [896, 497] width 166 height 34
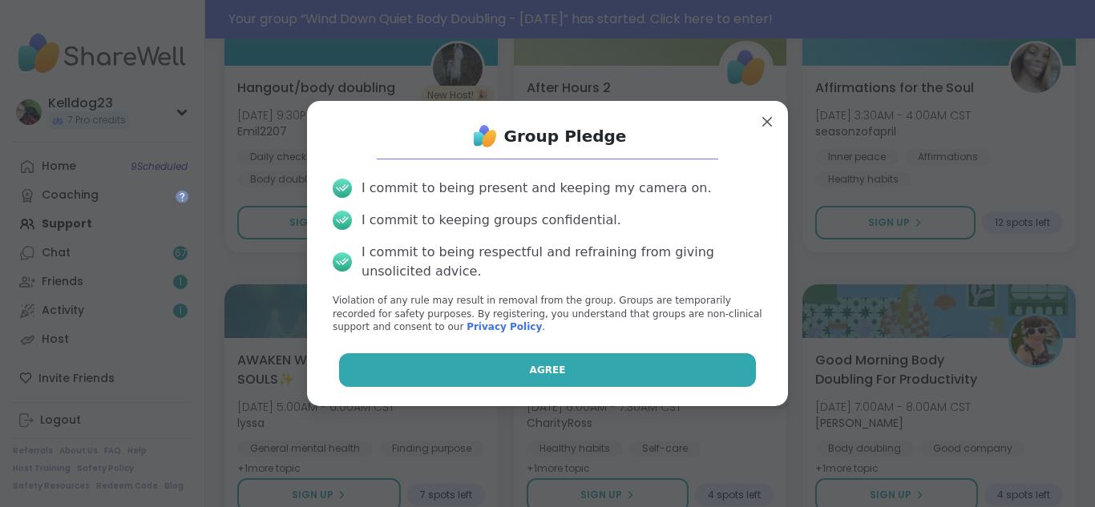
click at [595, 358] on button "Agree" at bounding box center [548, 370] width 418 height 34
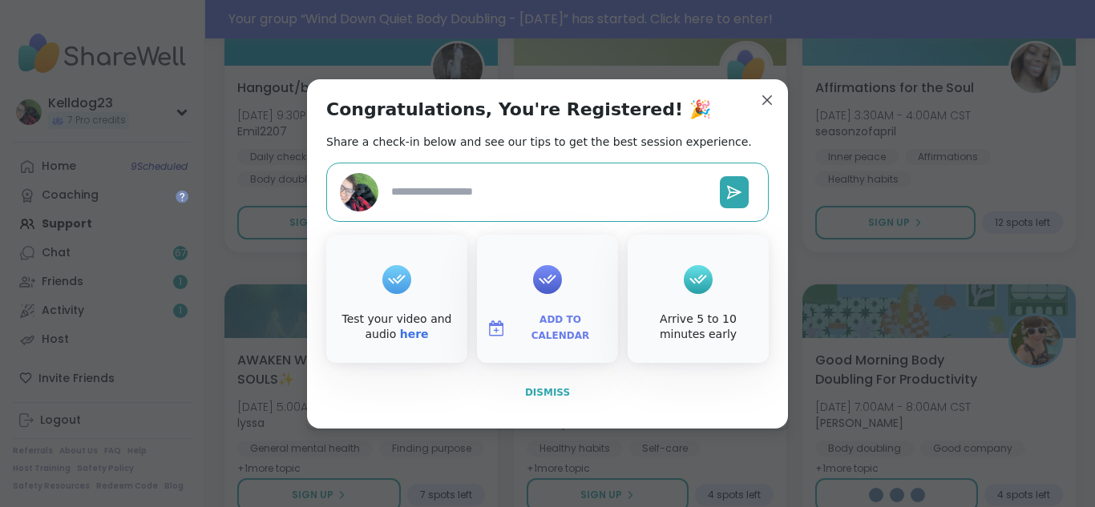
type textarea "*"
click at [557, 388] on span "Dismiss" at bounding box center [547, 392] width 45 height 11
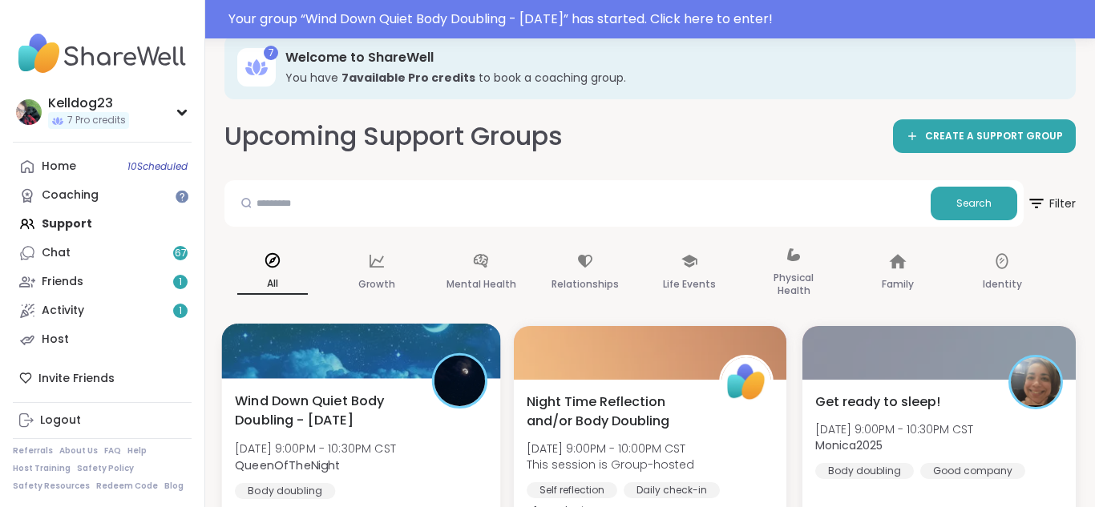
scroll to position [0, 0]
